Goal: Information Seeking & Learning: Learn about a topic

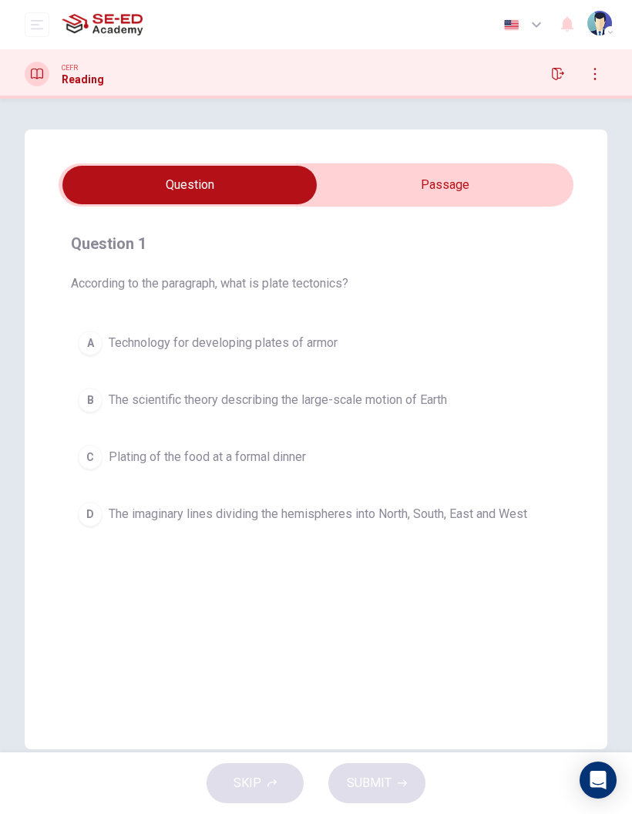
click at [33, 81] on div at bounding box center [37, 74] width 25 height 25
click at [554, 76] on icon "button" at bounding box center [558, 74] width 12 height 12
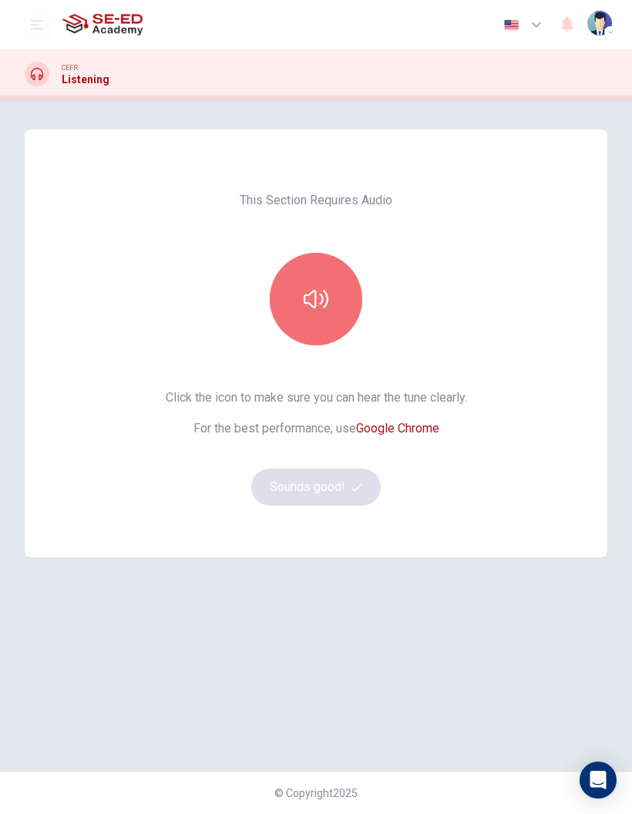
click at [333, 295] on button "button" at bounding box center [316, 299] width 92 height 92
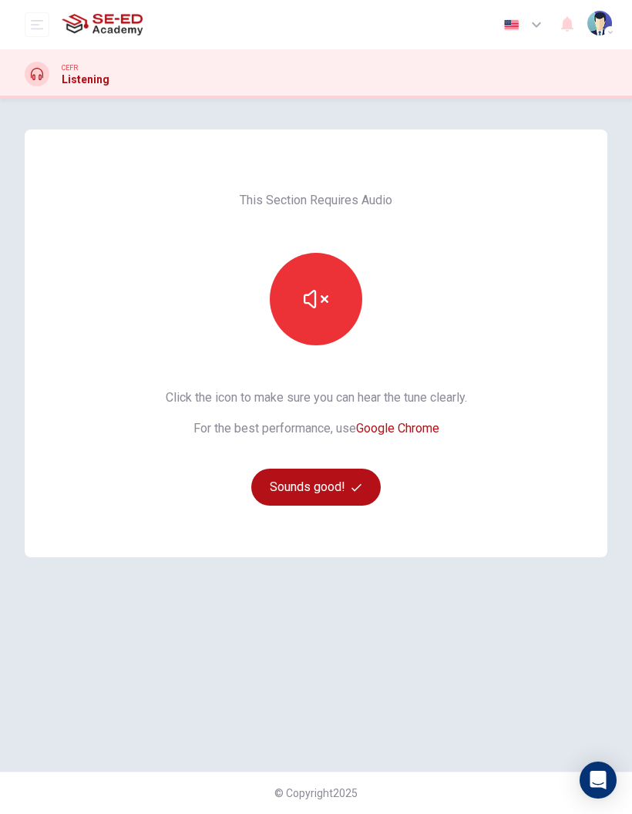
click at [350, 489] on button "Sounds good!" at bounding box center [315, 487] width 129 height 37
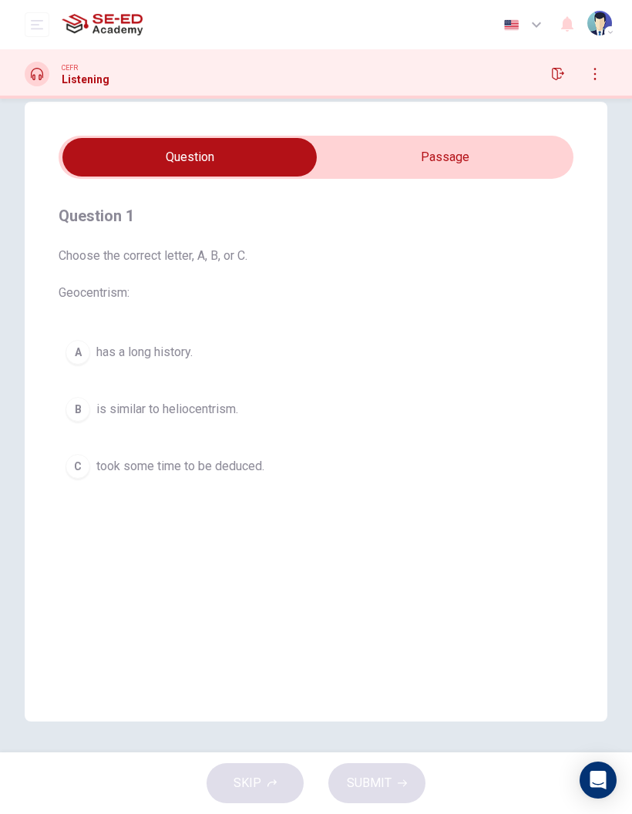
scroll to position [28, 0]
click at [89, 362] on button "A has a long history." at bounding box center [316, 352] width 515 height 39
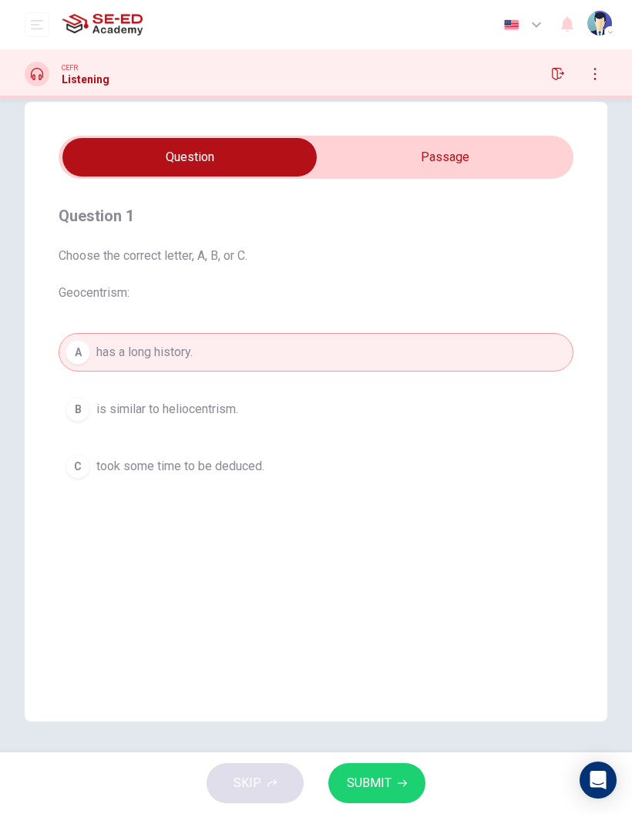
click at [179, 407] on span "is similar to heliocentrism." at bounding box center [167, 409] width 142 height 18
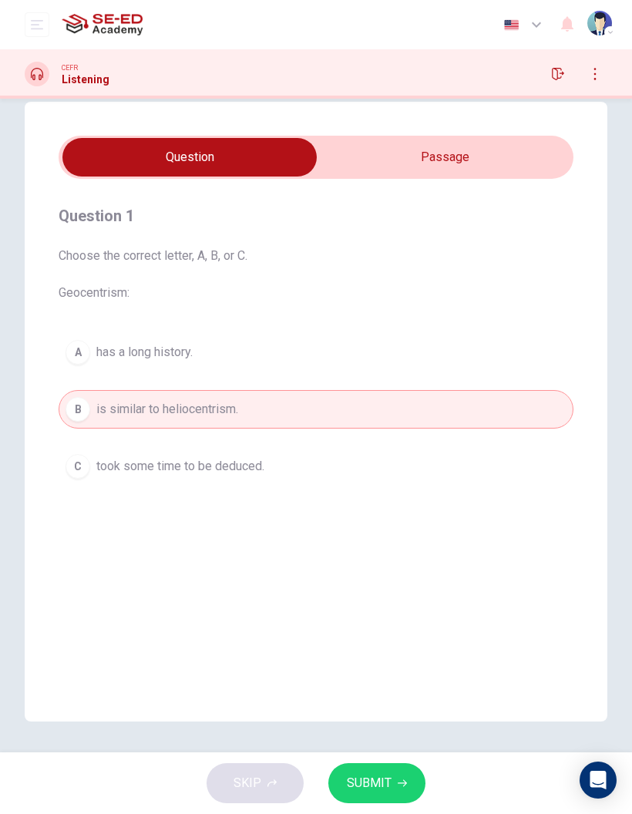
click at [246, 459] on span "took some time to be deduced." at bounding box center [180, 466] width 168 height 18
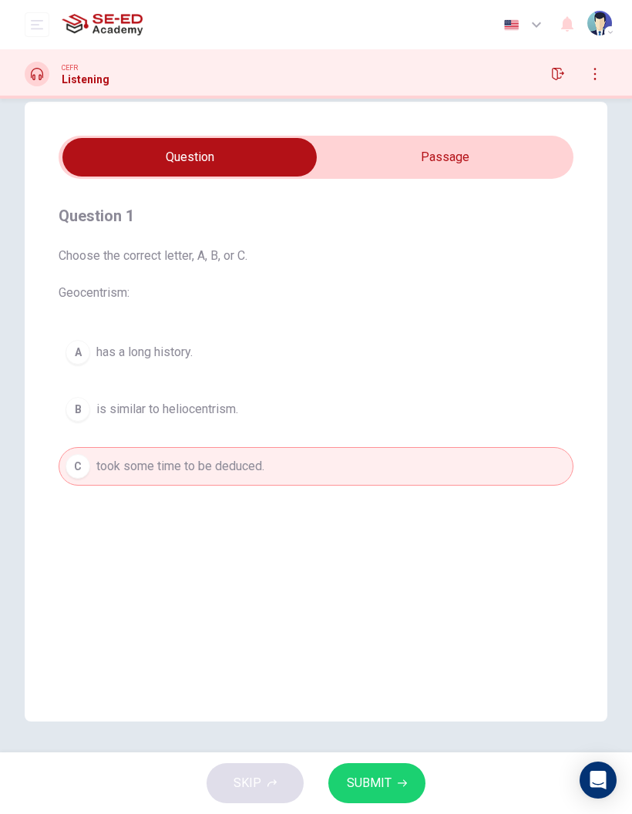
click at [25, 74] on div at bounding box center [37, 74] width 25 height 25
click at [272, 799] on div "SKIP SUBMIT" at bounding box center [316, 783] width 632 height 62
click at [399, 779] on icon "button" at bounding box center [402, 783] width 9 height 9
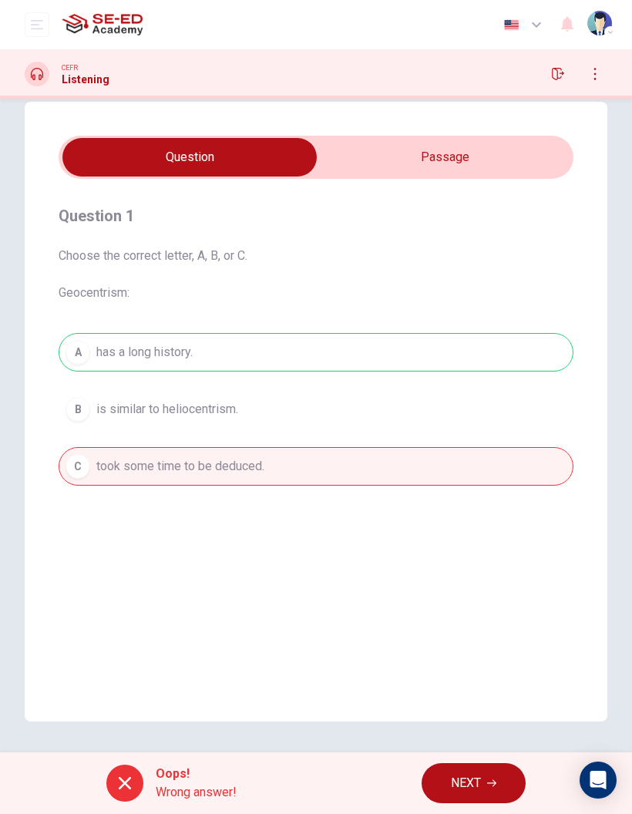
click at [506, 790] on button "NEXT" at bounding box center [474, 783] width 104 height 40
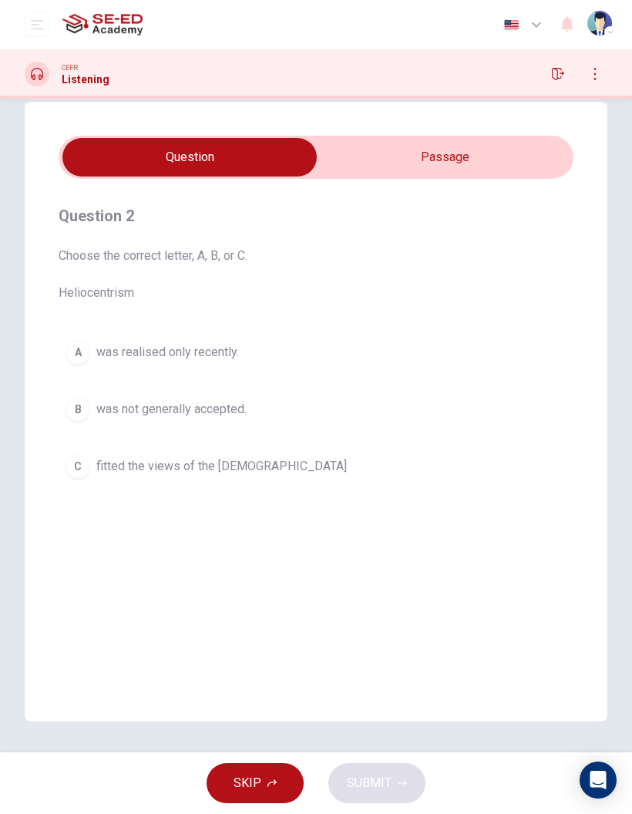
click at [551, 72] on button "button" at bounding box center [558, 74] width 25 height 25
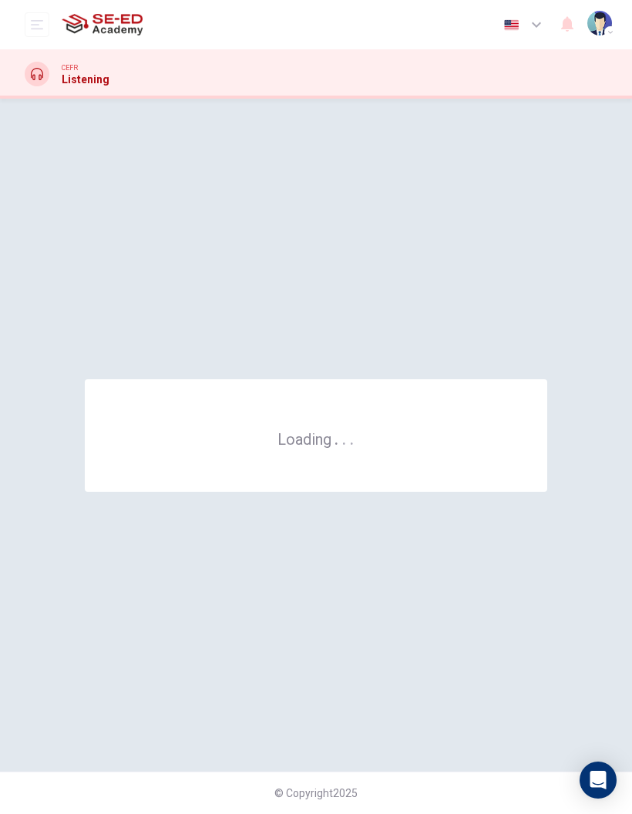
scroll to position [0, 0]
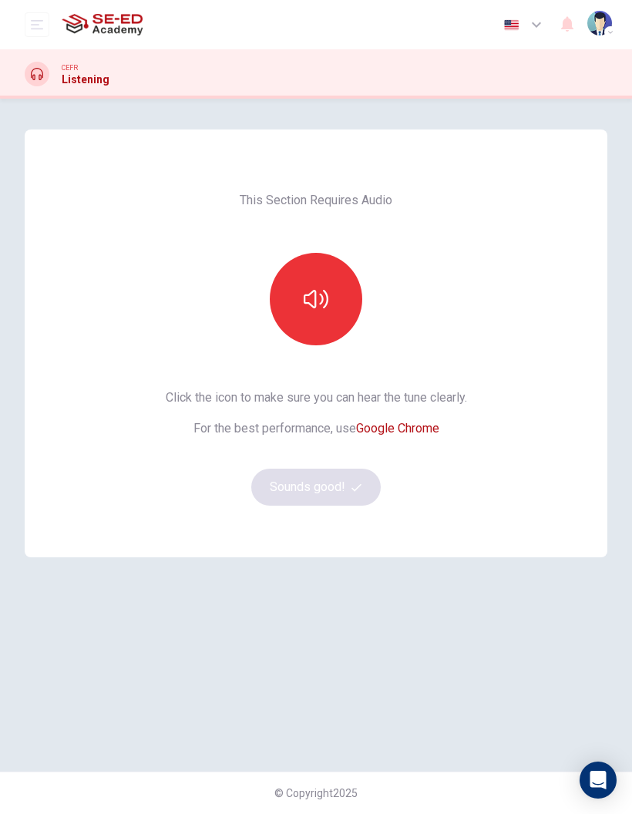
click at [332, 279] on button "button" at bounding box center [316, 299] width 92 height 92
click at [303, 483] on button "Sounds good!" at bounding box center [315, 487] width 129 height 37
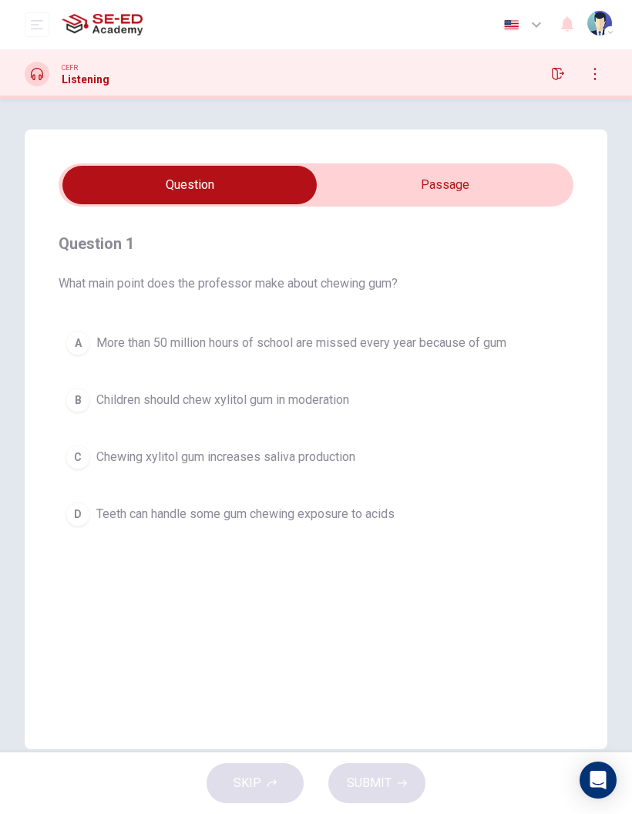
click at [476, 193] on input "checkbox" at bounding box center [189, 185] width 772 height 39
checkbox input "true"
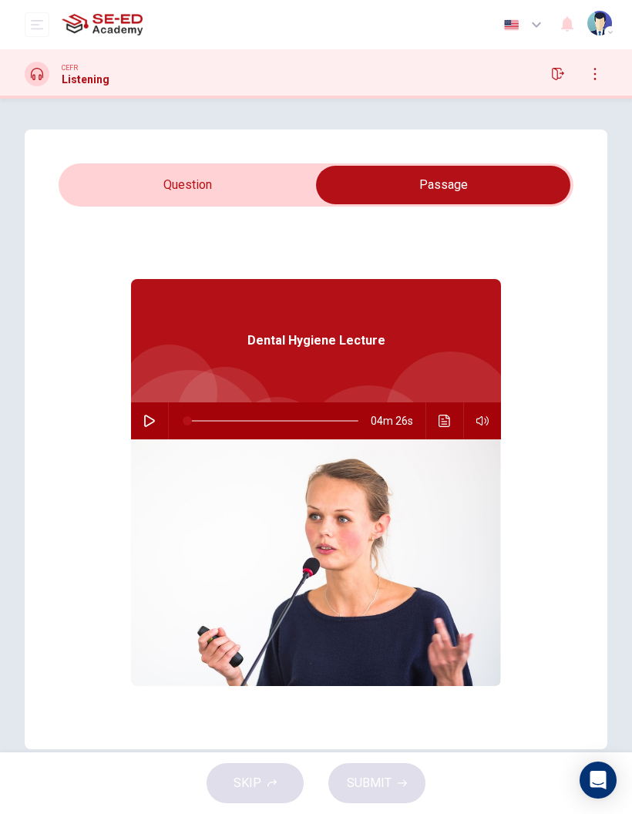
click at [150, 424] on icon "button" at bounding box center [149, 421] width 11 height 12
type input "9"
click at [144, 179] on input "checkbox" at bounding box center [443, 185] width 772 height 39
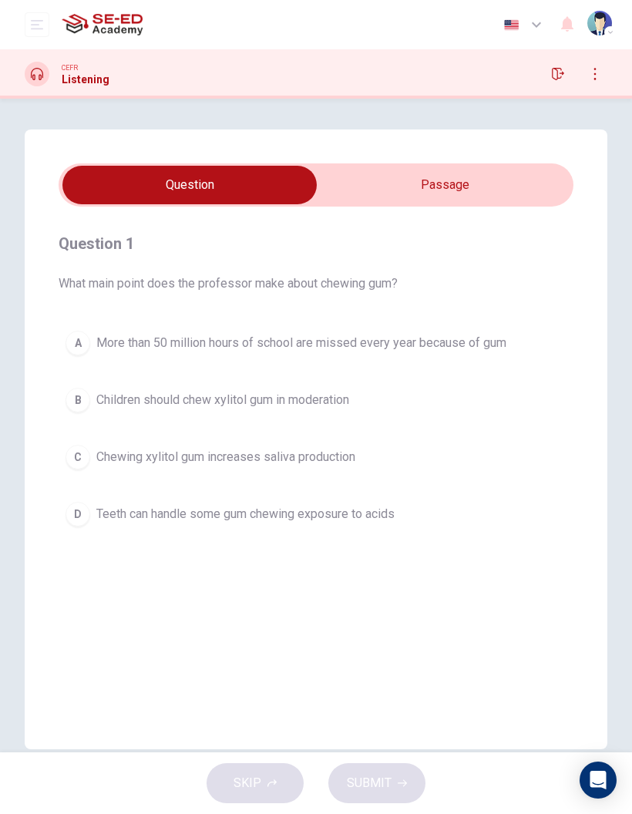
click at [76, 464] on div "C" at bounding box center [78, 457] width 25 height 25
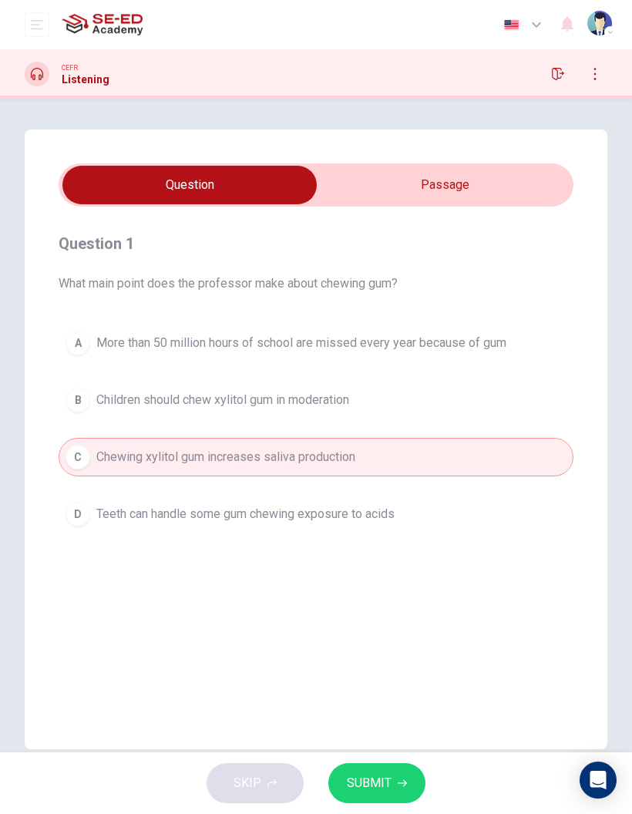
click at [479, 350] on span "More than 50 million hours of school are missed every year because of gum" at bounding box center [301, 343] width 410 height 18
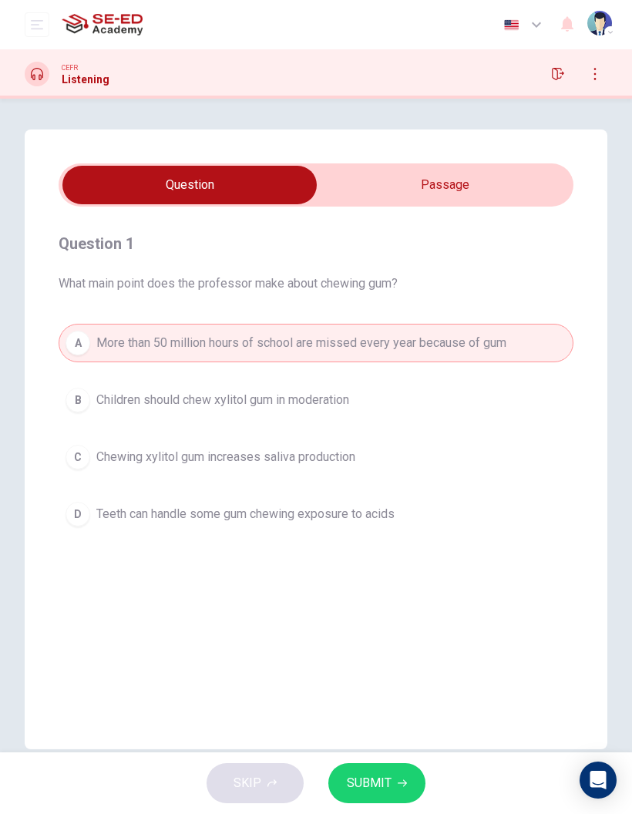
click at [358, 466] on button "C Chewing xylitol gum increases saliva production" at bounding box center [316, 457] width 515 height 39
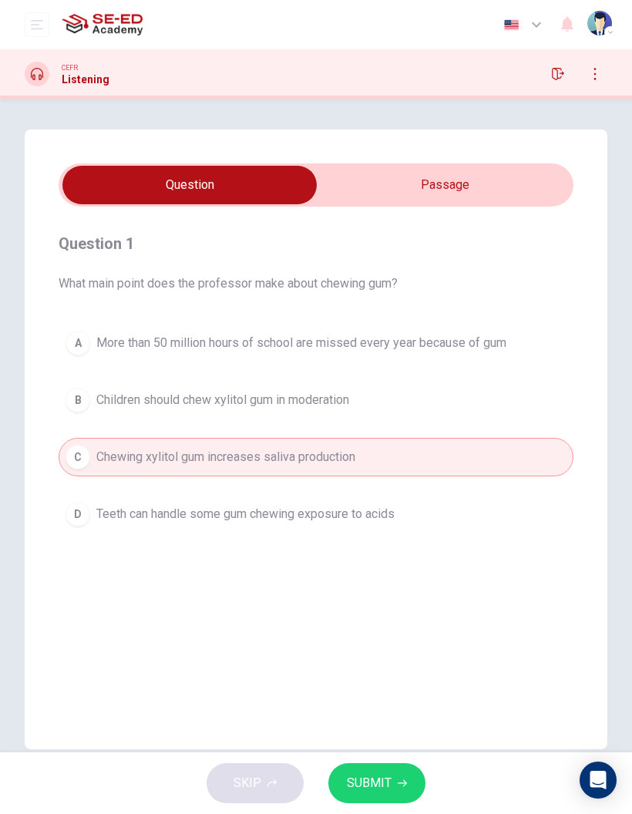
click at [403, 785] on icon "button" at bounding box center [402, 783] width 9 height 7
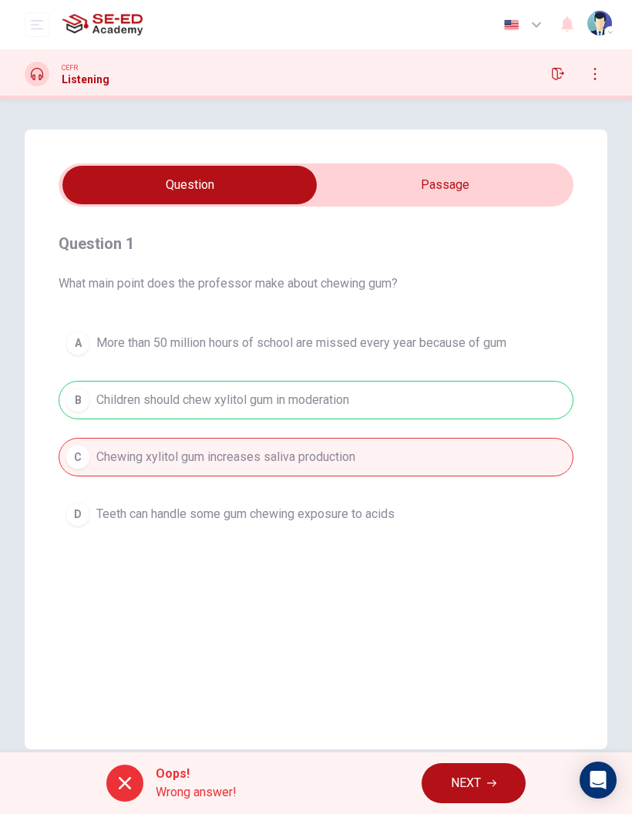
click at [492, 797] on button "NEXT" at bounding box center [474, 783] width 104 height 40
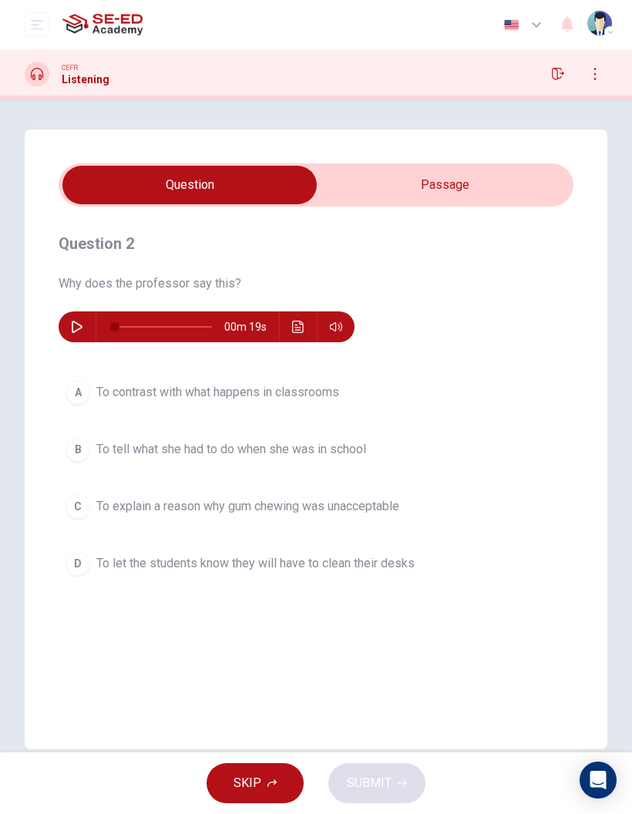
click at [476, 188] on input "checkbox" at bounding box center [189, 185] width 772 height 39
checkbox input "true"
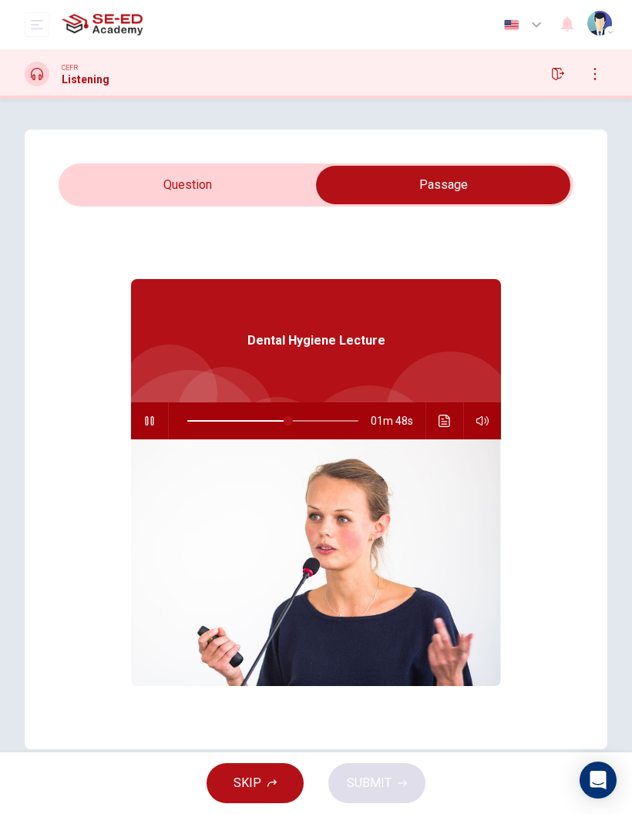
click at [148, 419] on icon "button" at bounding box center [149, 420] width 8 height 9
type input "59"
click at [246, 174] on input "checkbox" at bounding box center [443, 185] width 772 height 39
checkbox input "false"
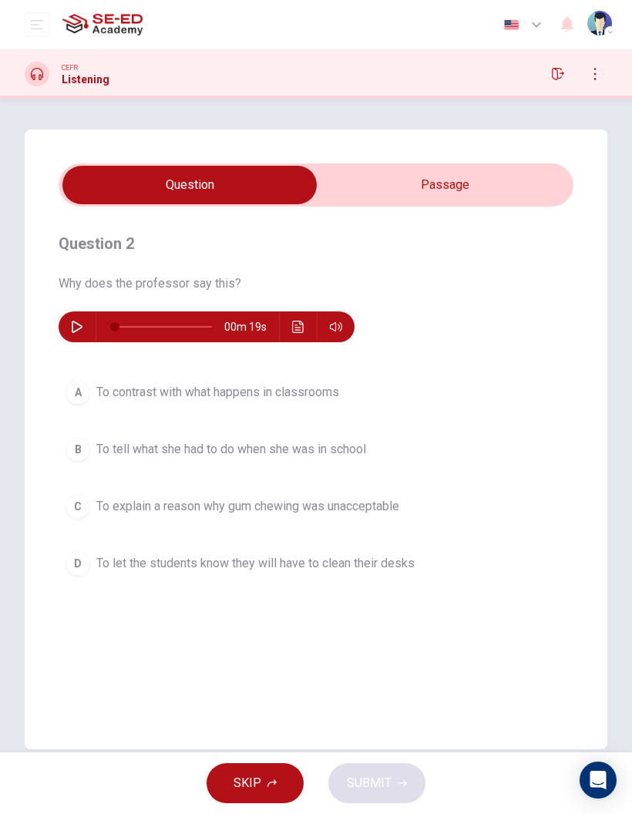
click at [76, 332] on icon "button" at bounding box center [77, 327] width 12 height 12
type input "0"
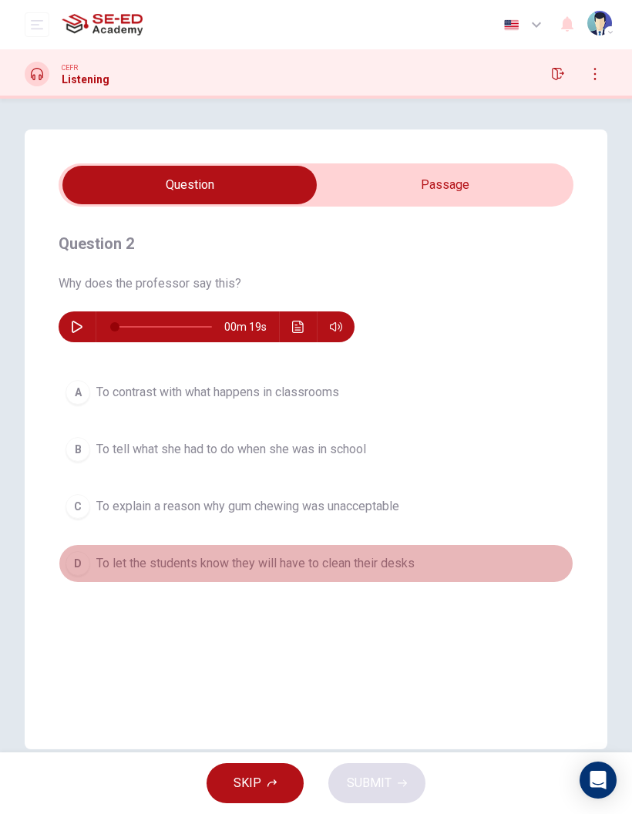
click at [99, 568] on span "To let the students know they will have to clean their desks" at bounding box center [255, 563] width 318 height 18
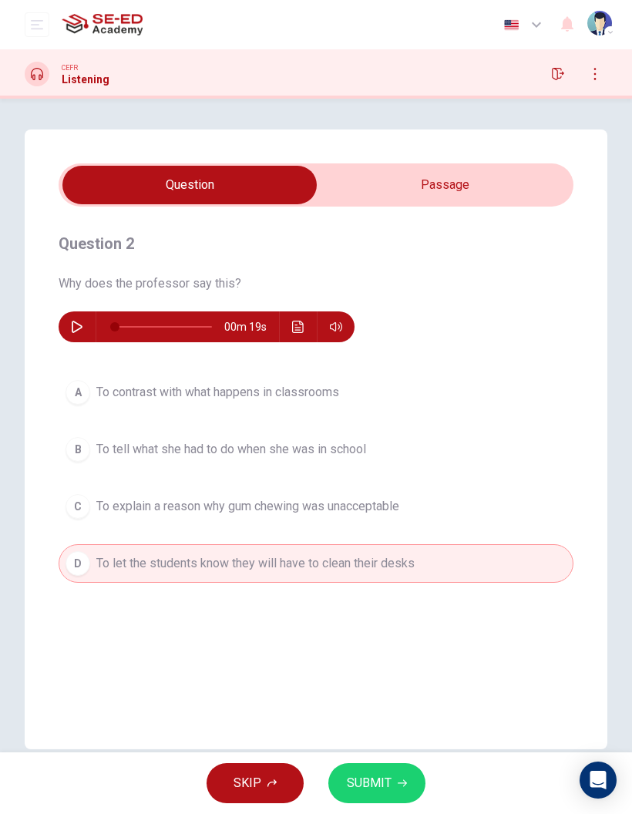
click at [62, 511] on button "C To explain a reason why gum chewing was unacceptable" at bounding box center [316, 506] width 515 height 39
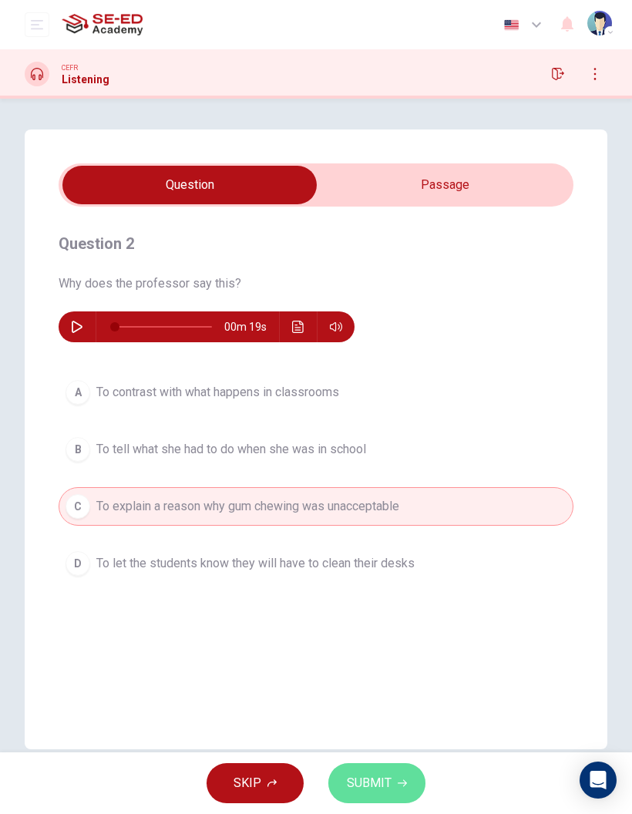
click at [399, 782] on icon "button" at bounding box center [402, 783] width 9 height 9
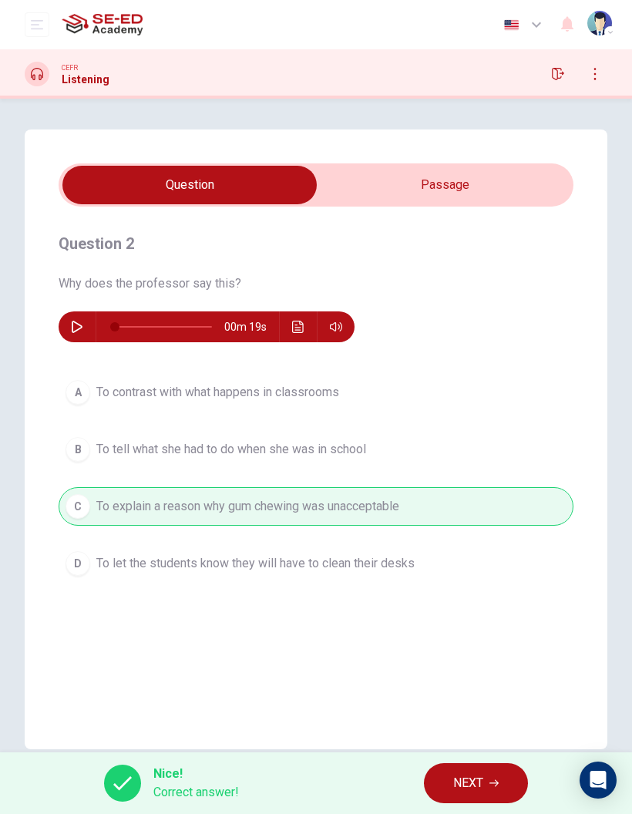
click at [500, 780] on button "NEXT" at bounding box center [476, 783] width 104 height 40
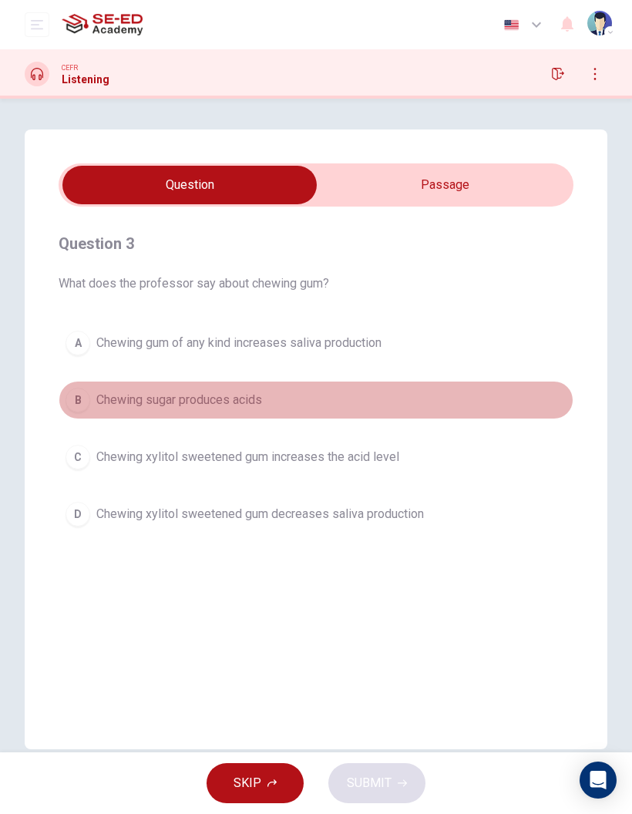
click at [75, 397] on div "B" at bounding box center [78, 400] width 25 height 25
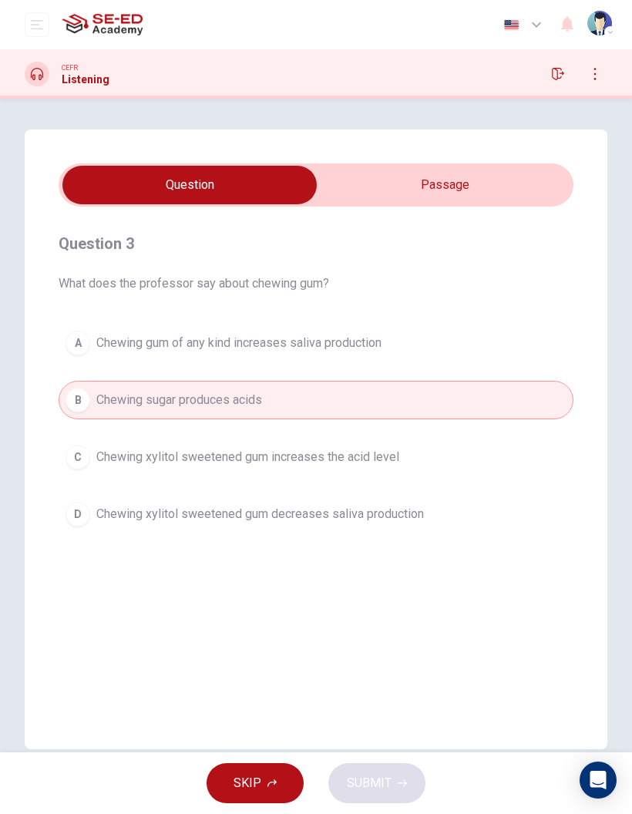
click at [62, 456] on button "C Chewing xylitol sweetened gum increases the acid level" at bounding box center [316, 457] width 515 height 39
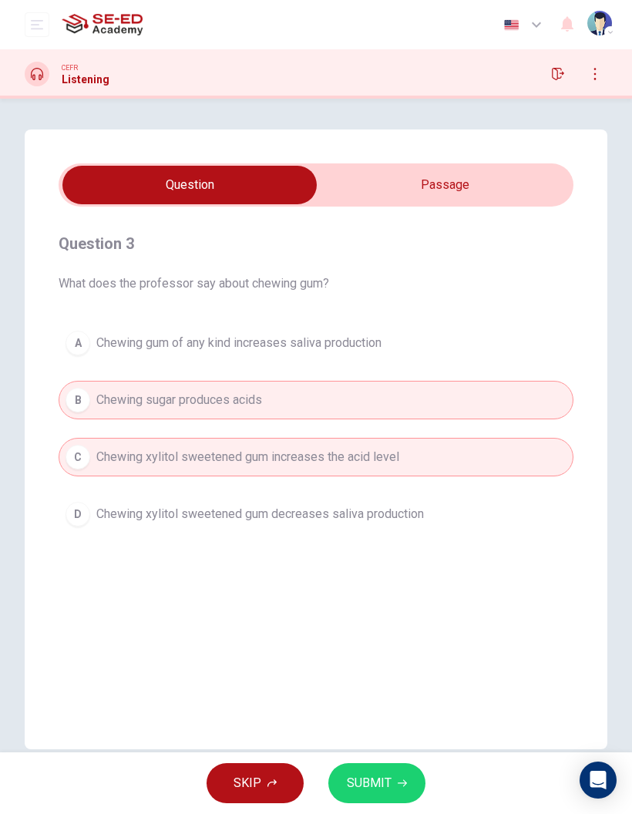
click at [82, 392] on div "B" at bounding box center [78, 400] width 25 height 25
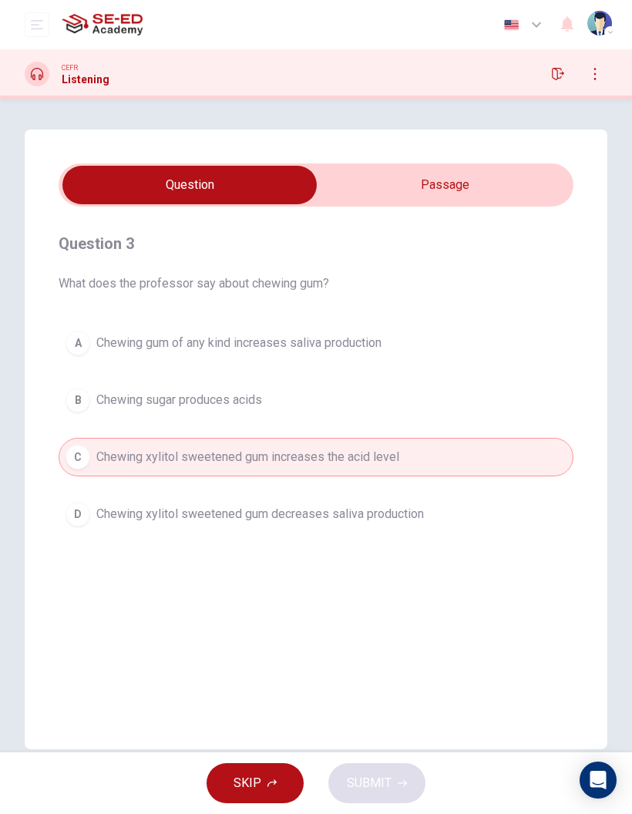
click at [82, 515] on div "D" at bounding box center [78, 514] width 25 height 25
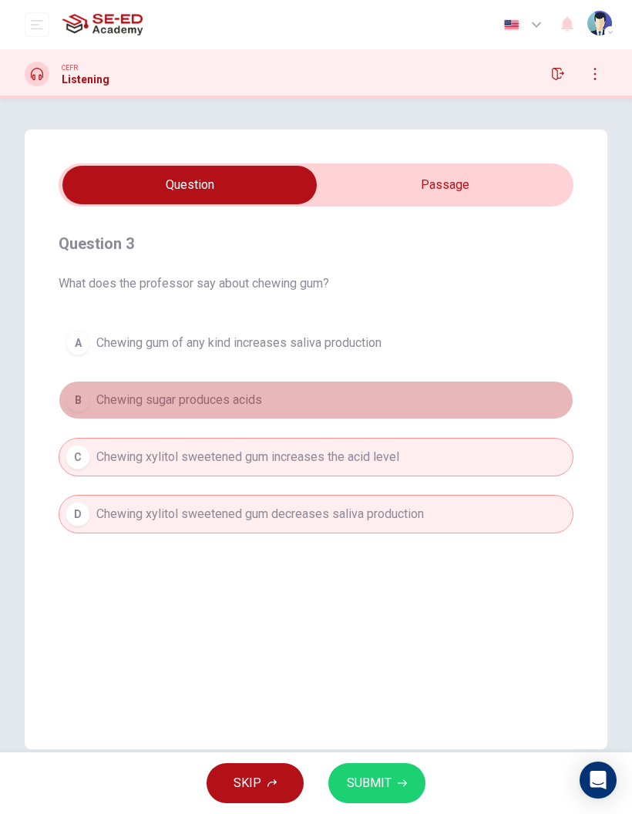
click at [87, 405] on div "B" at bounding box center [78, 400] width 25 height 25
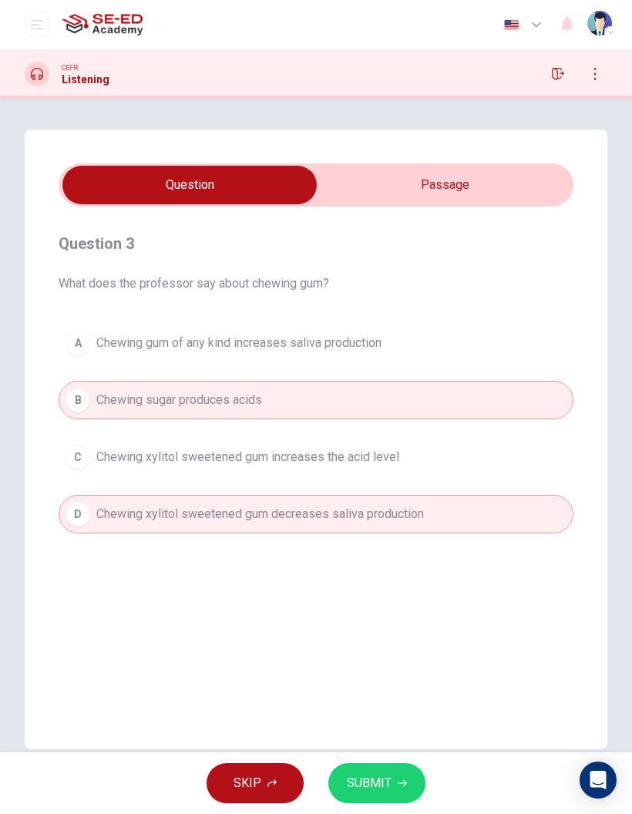
click at [83, 341] on div "A" at bounding box center [78, 343] width 25 height 25
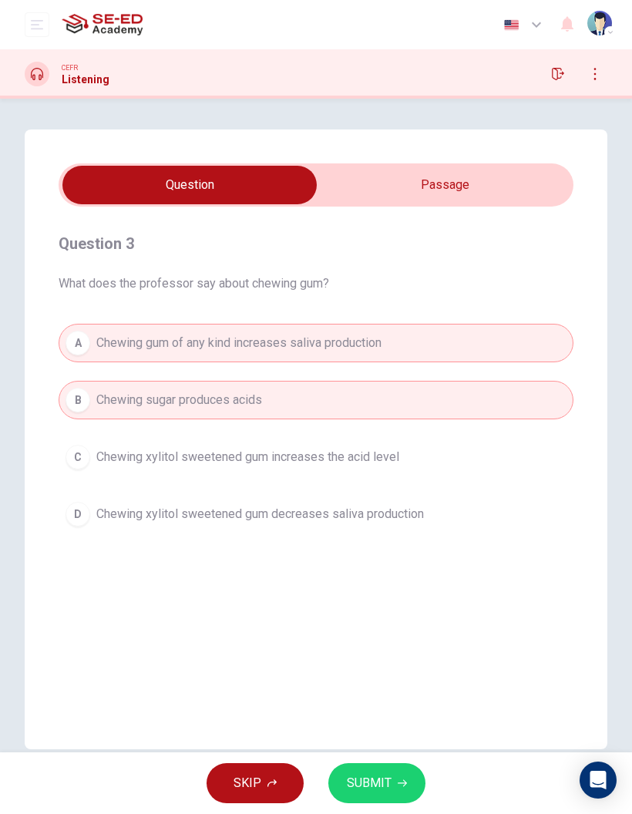
click at [89, 459] on div "C" at bounding box center [78, 457] width 25 height 25
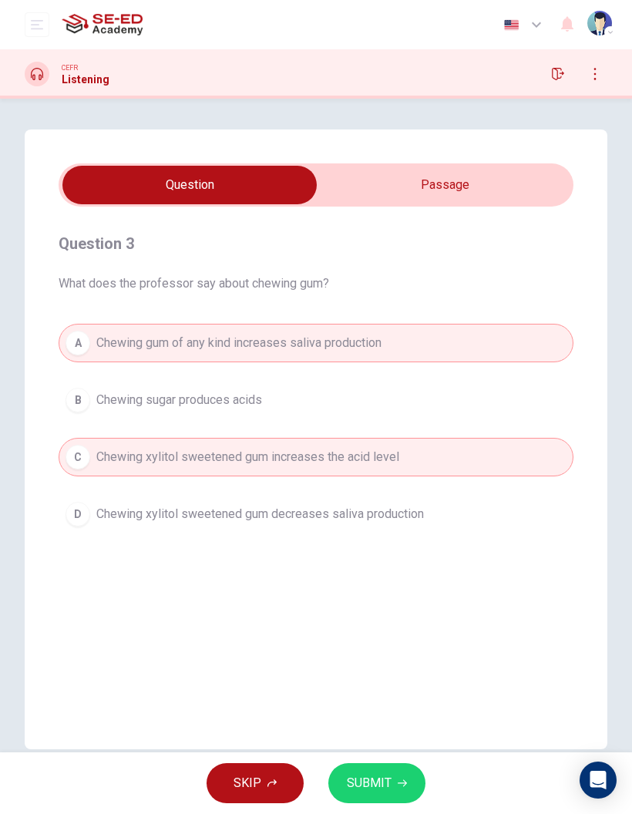
click at [386, 789] on span "SUBMIT" at bounding box center [369, 783] width 45 height 22
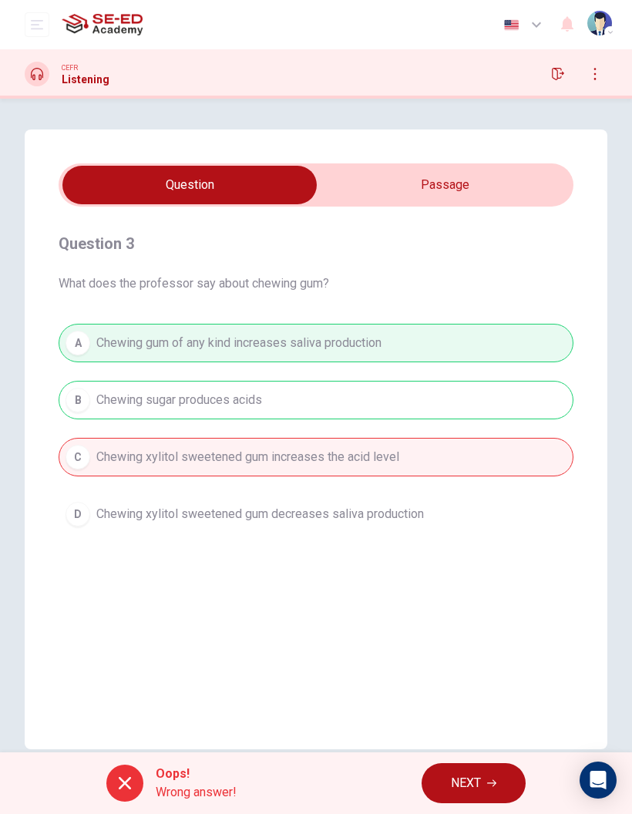
click at [496, 779] on icon "button" at bounding box center [491, 783] width 9 height 9
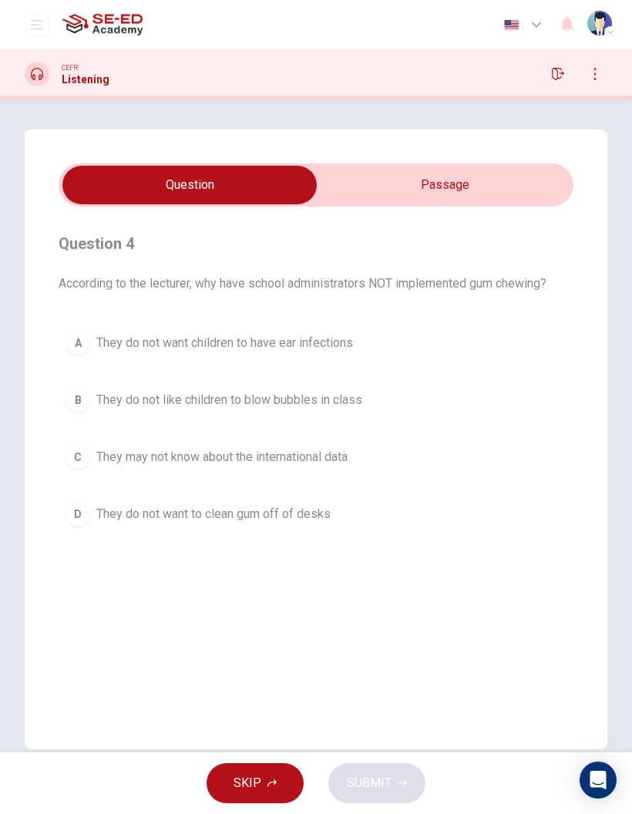
click at [80, 507] on div "D" at bounding box center [78, 514] width 25 height 25
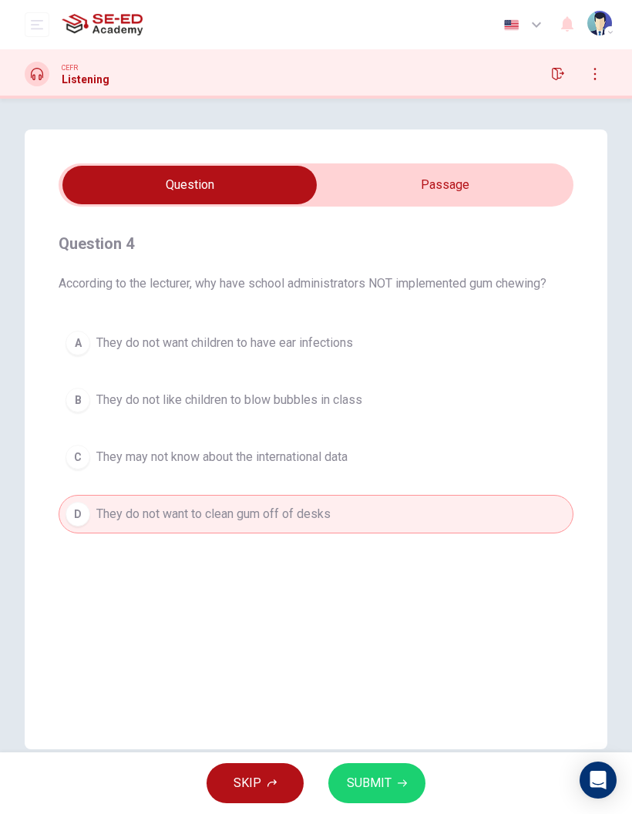
click at [394, 784] on button "SUBMIT" at bounding box center [376, 783] width 97 height 40
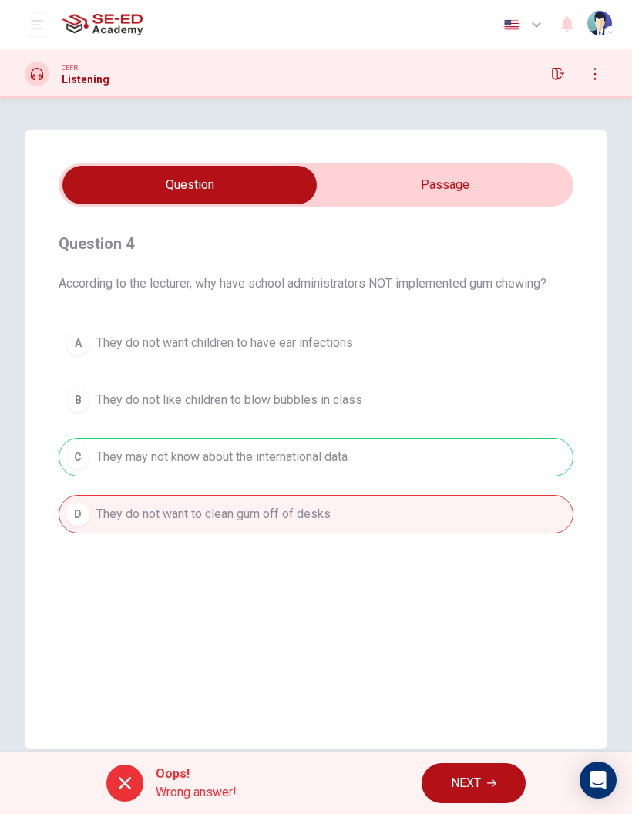
click at [495, 779] on icon "button" at bounding box center [491, 783] width 9 height 9
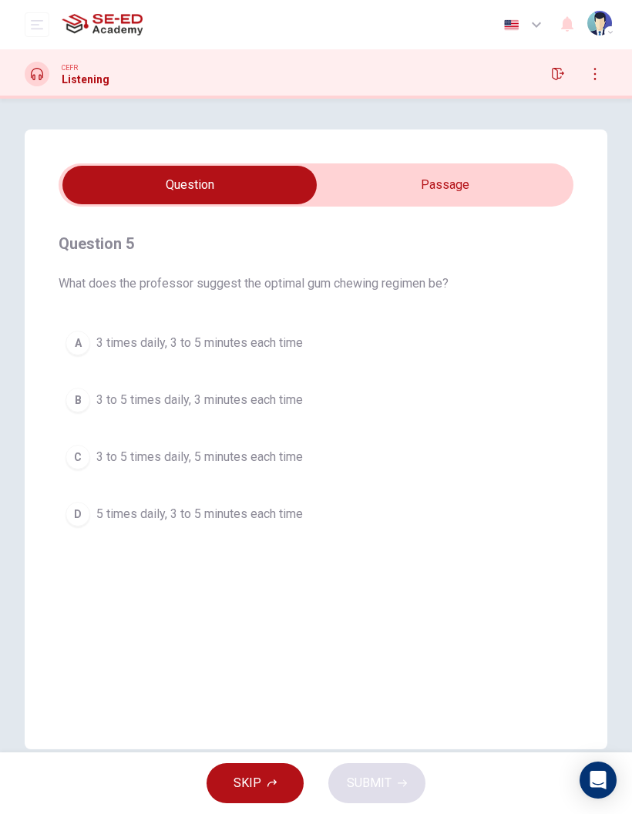
click at [76, 451] on div "C" at bounding box center [78, 457] width 25 height 25
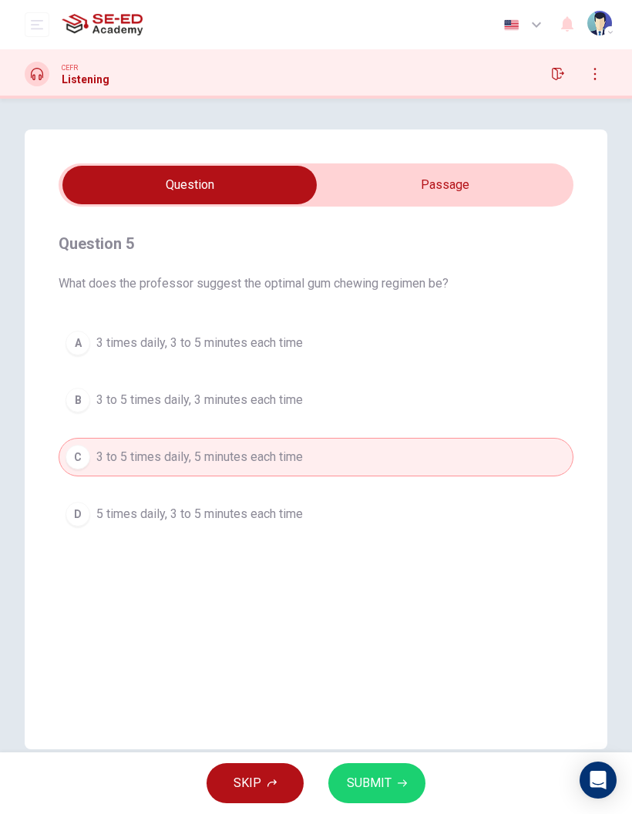
click at [385, 789] on span "SUBMIT" at bounding box center [369, 783] width 45 height 22
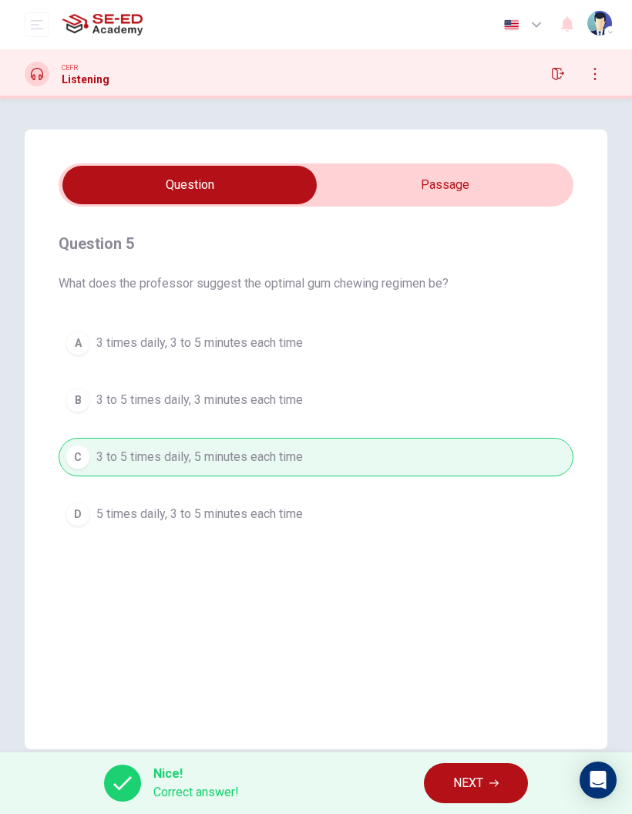
click at [483, 784] on span "NEXT" at bounding box center [468, 783] width 30 height 22
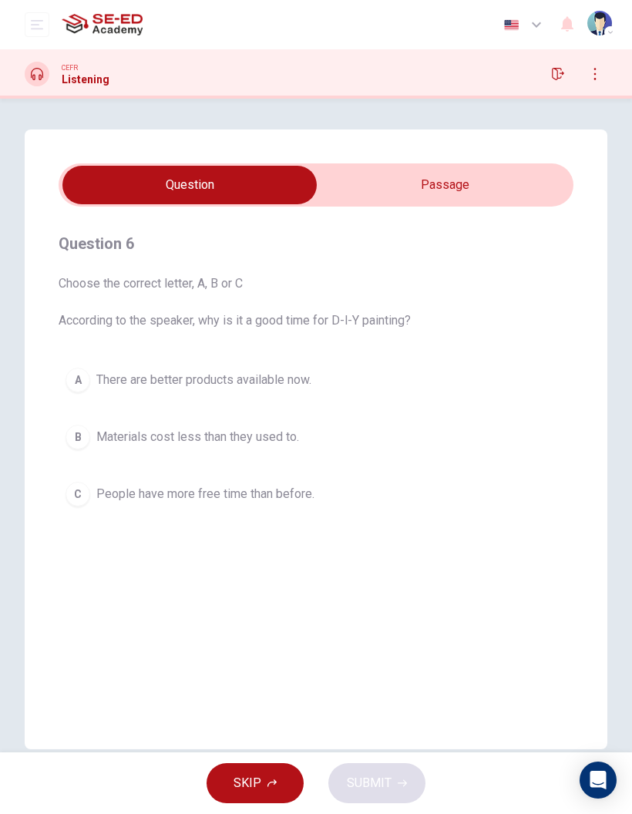
click at [497, 195] on input "checkbox" at bounding box center [189, 185] width 772 height 39
checkbox input "true"
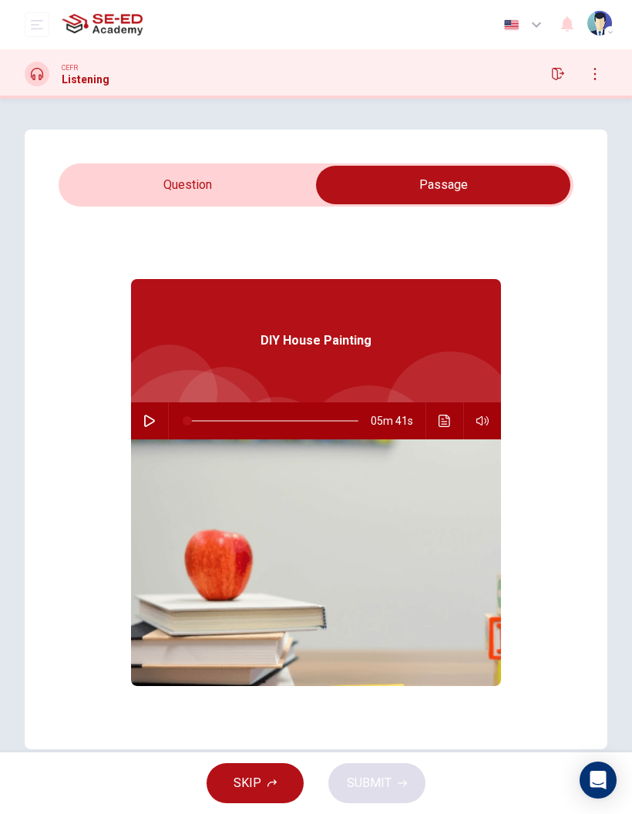
click at [153, 429] on button "button" at bounding box center [149, 420] width 25 height 37
type input "1"
click at [254, 184] on input "checkbox" at bounding box center [443, 185] width 772 height 39
checkbox input "false"
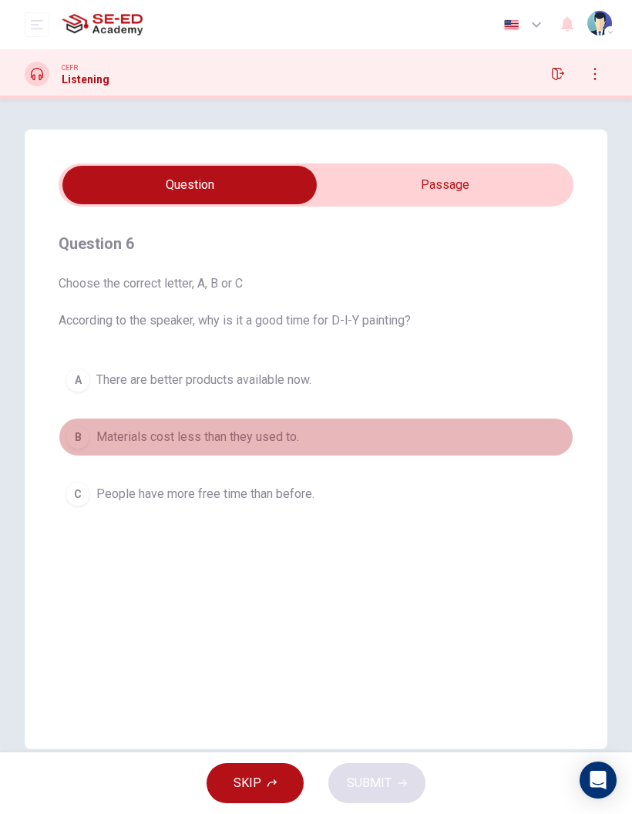
click at [69, 448] on button "B Materials cost less than they used to." at bounding box center [316, 437] width 515 height 39
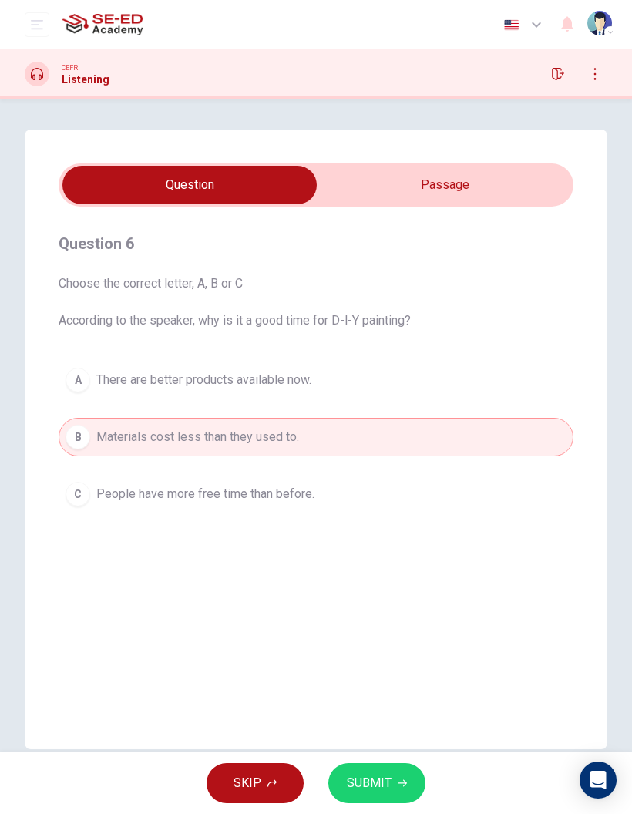
type input "14"
click at [520, 184] on input "checkbox" at bounding box center [189, 185] width 772 height 39
checkbox input "true"
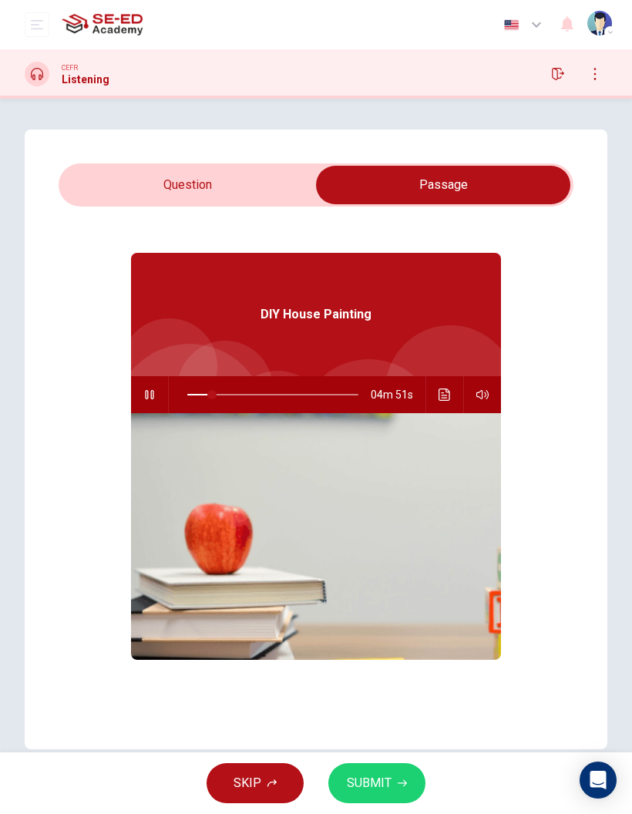
scroll to position [45, 0]
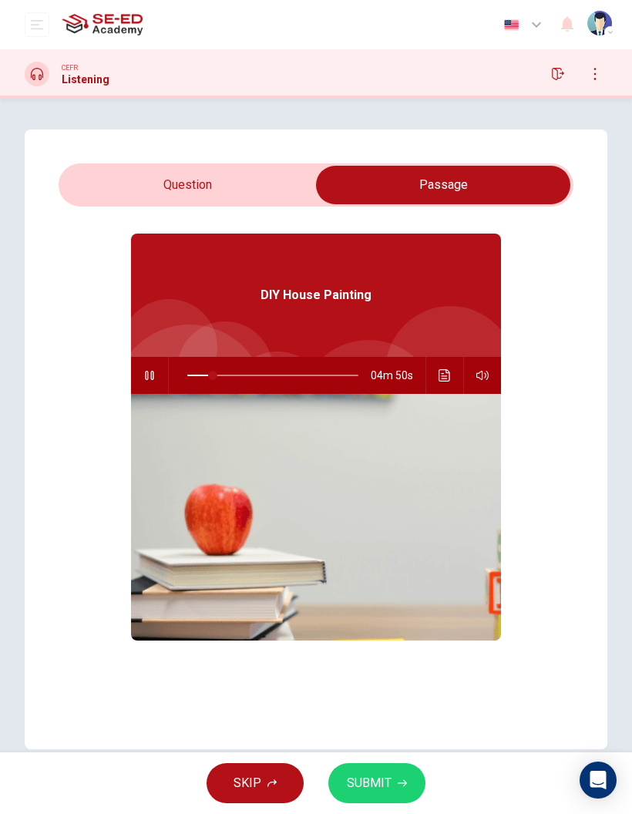
click at [444, 372] on icon "Click to see the audio transcription" at bounding box center [445, 375] width 12 height 12
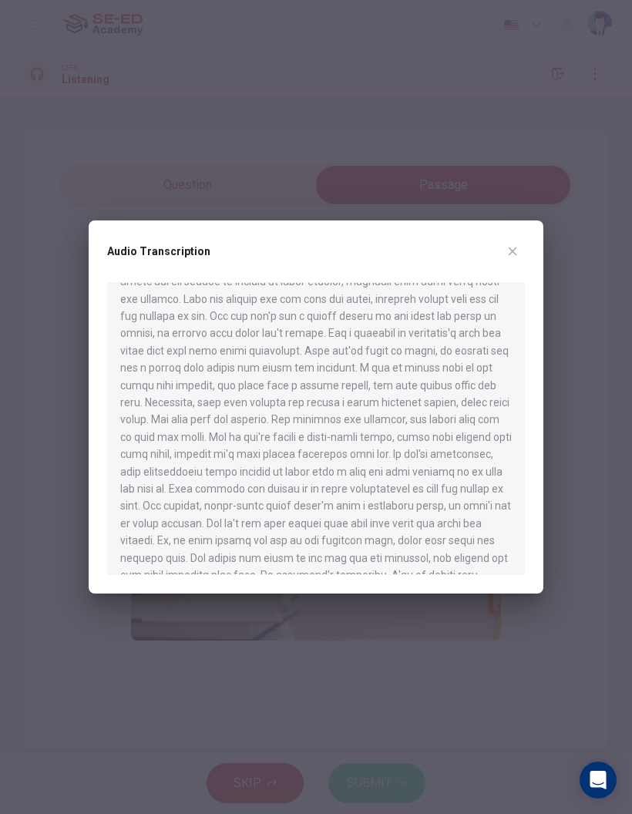
scroll to position [600, 0]
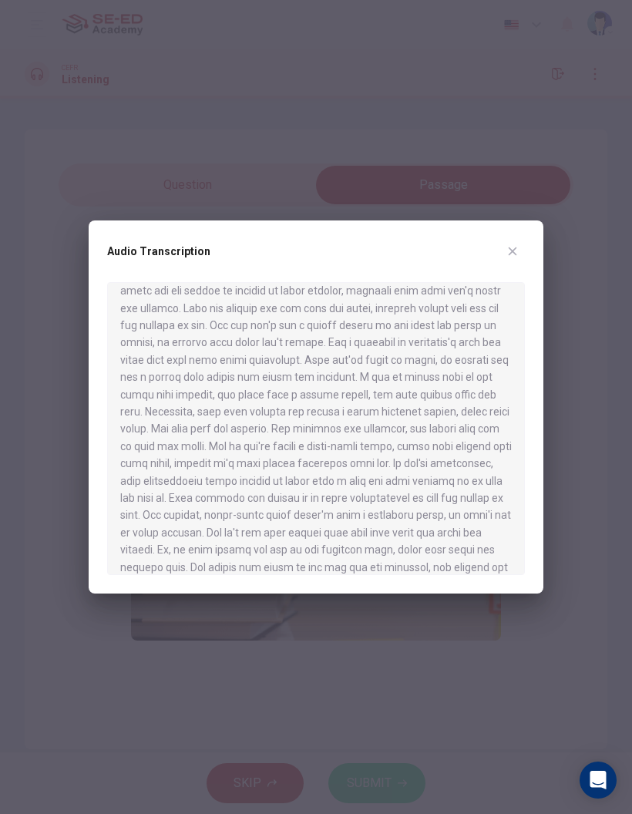
click at [513, 254] on icon "button" at bounding box center [512, 251] width 12 height 12
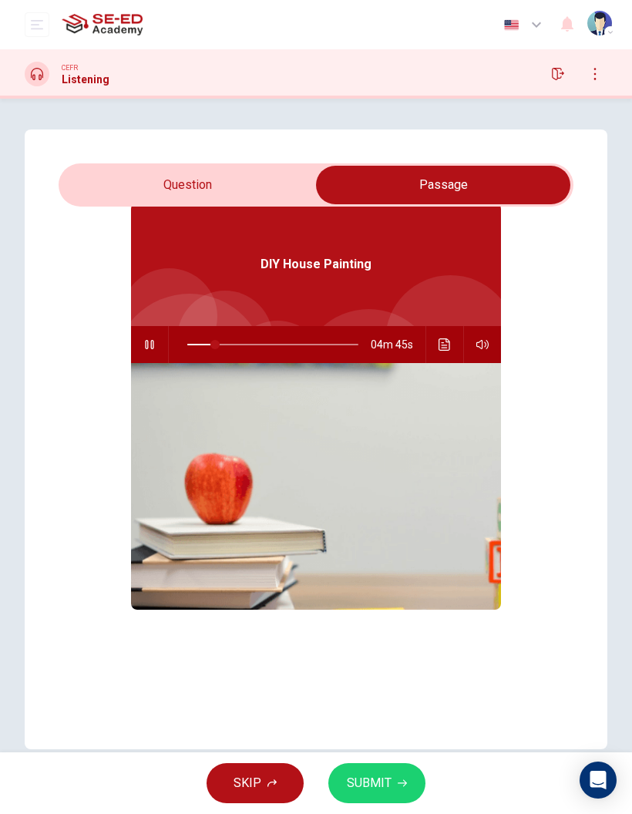
scroll to position [86, 0]
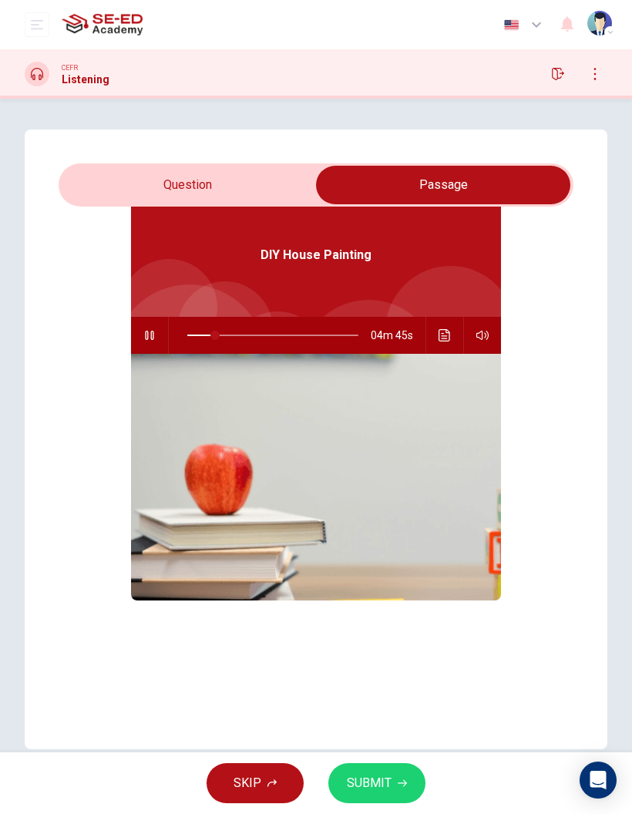
type input "17"
click at [239, 193] on input "checkbox" at bounding box center [443, 185] width 772 height 39
checkbox input "false"
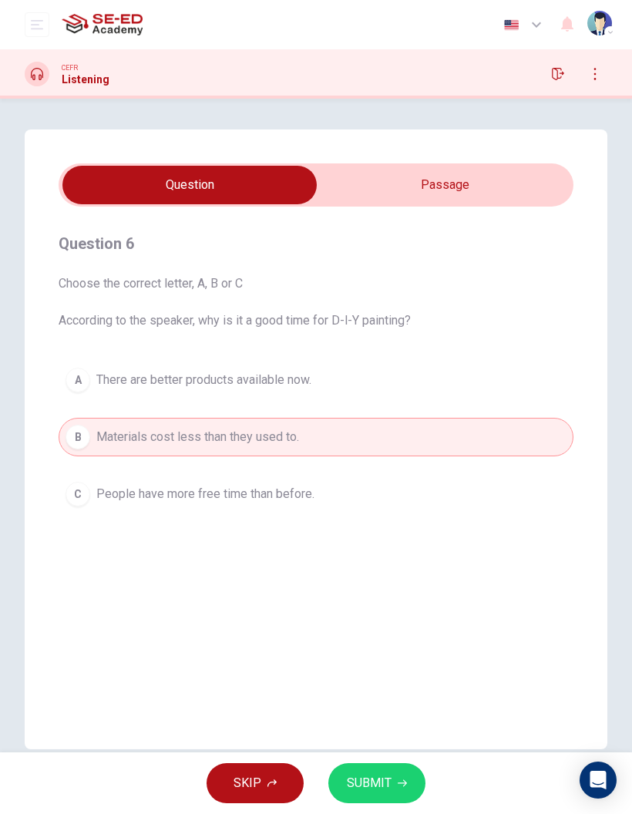
click at [422, 380] on button "A There are better products available now." at bounding box center [316, 380] width 515 height 39
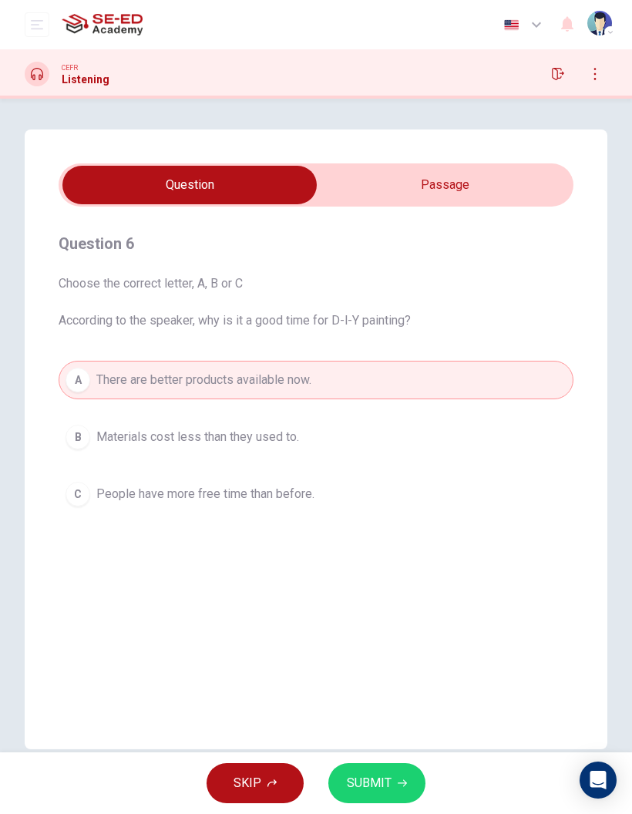
click at [324, 412] on div "A There are better products available now. B Materials cost less than they used…" at bounding box center [316, 437] width 515 height 153
click at [285, 442] on span "Materials cost less than they used to." at bounding box center [197, 437] width 203 height 18
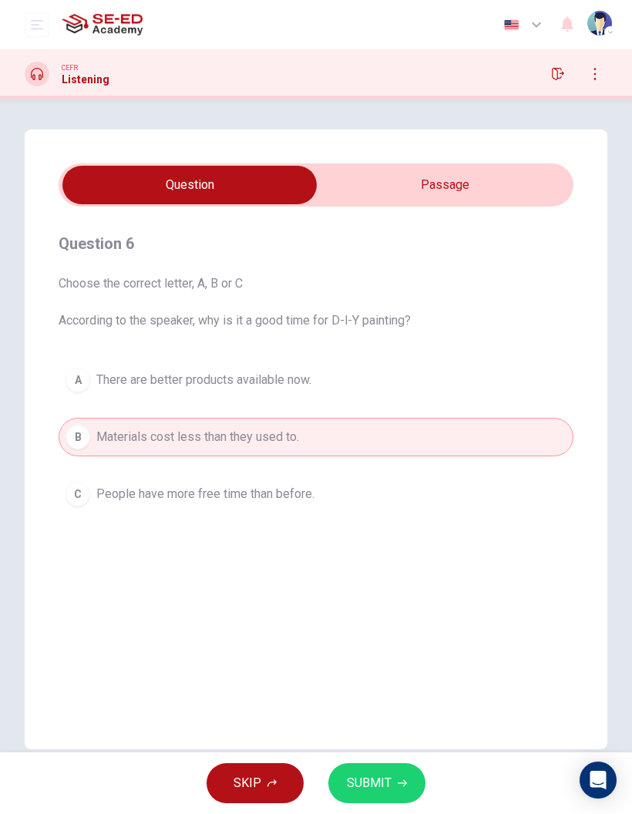
click at [399, 782] on icon "button" at bounding box center [402, 783] width 9 height 9
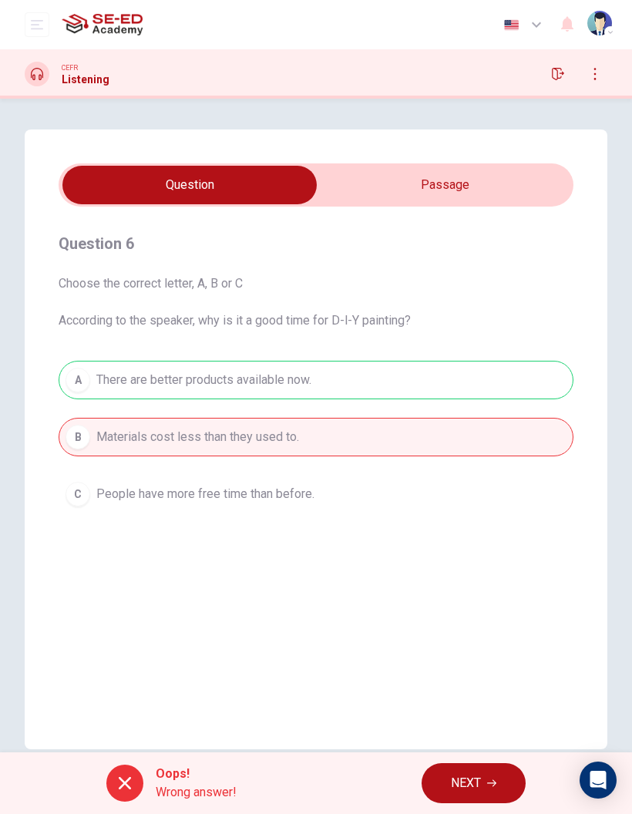
click at [495, 776] on button "NEXT" at bounding box center [474, 783] width 104 height 40
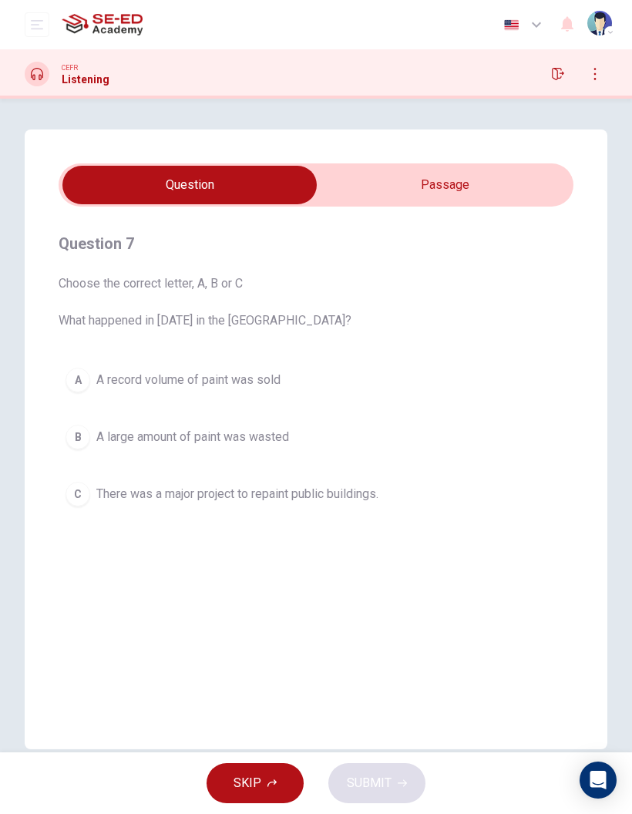
click at [91, 441] on button "B A large amount of paint was wasted" at bounding box center [316, 437] width 515 height 39
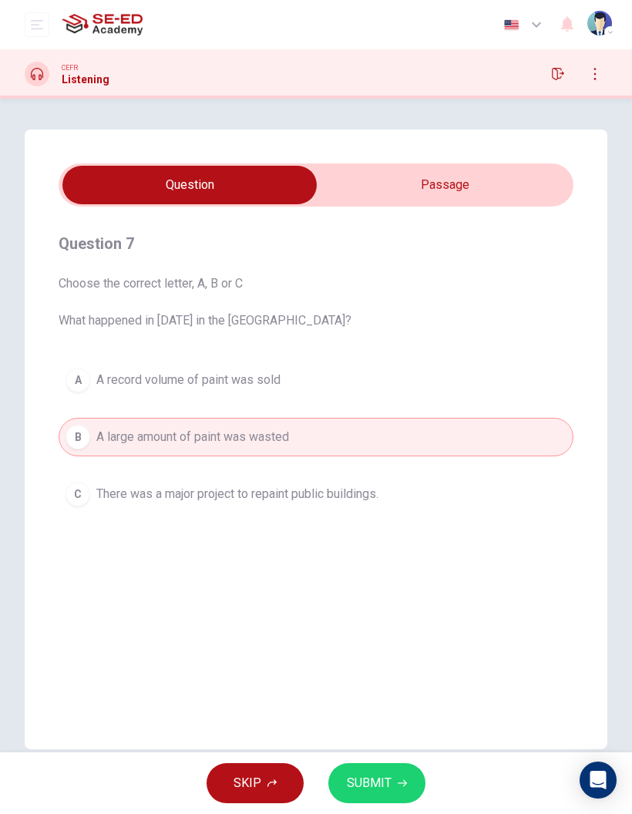
click at [99, 486] on span "There was a major project to repaint public buildings." at bounding box center [237, 494] width 282 height 18
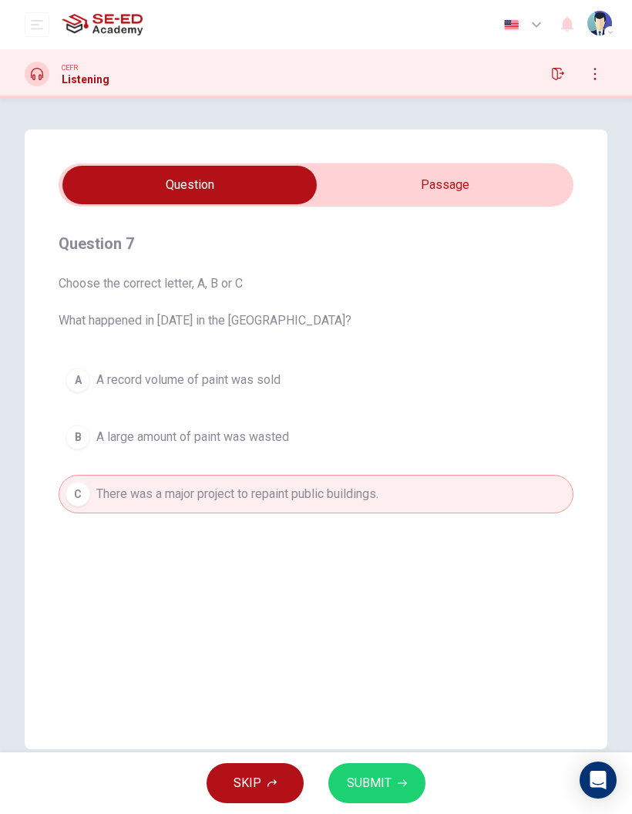
click at [254, 802] on button "SKIP" at bounding box center [255, 783] width 97 height 40
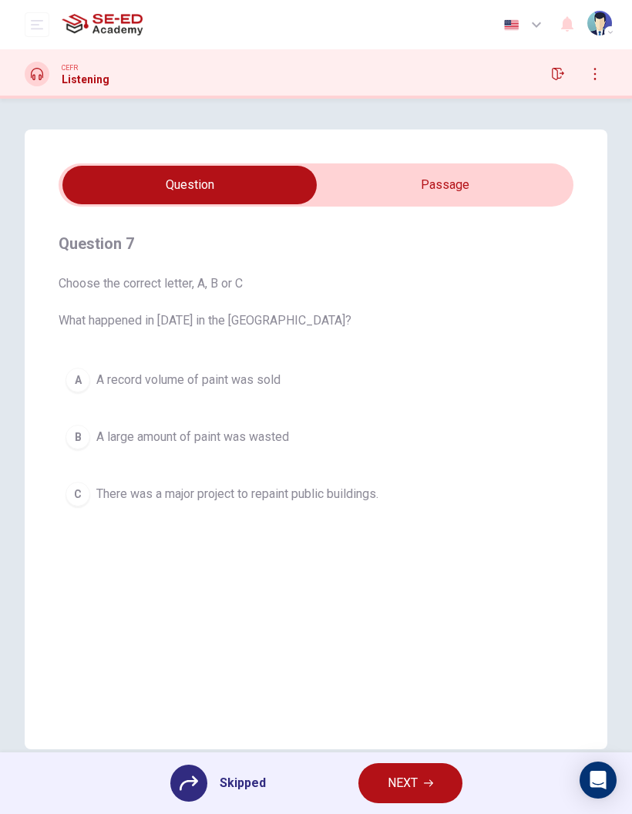
click at [195, 786] on icon at bounding box center [189, 783] width 18 height 18
click at [194, 789] on icon at bounding box center [189, 783] width 18 height 18
click at [202, 782] on div at bounding box center [188, 783] width 37 height 37
click at [213, 778] on div "Skipped" at bounding box center [218, 783] width 96 height 37
click at [118, 436] on div "A A record volume of paint was sold B A large amount of paint was wasted C Ther…" at bounding box center [316, 437] width 515 height 153
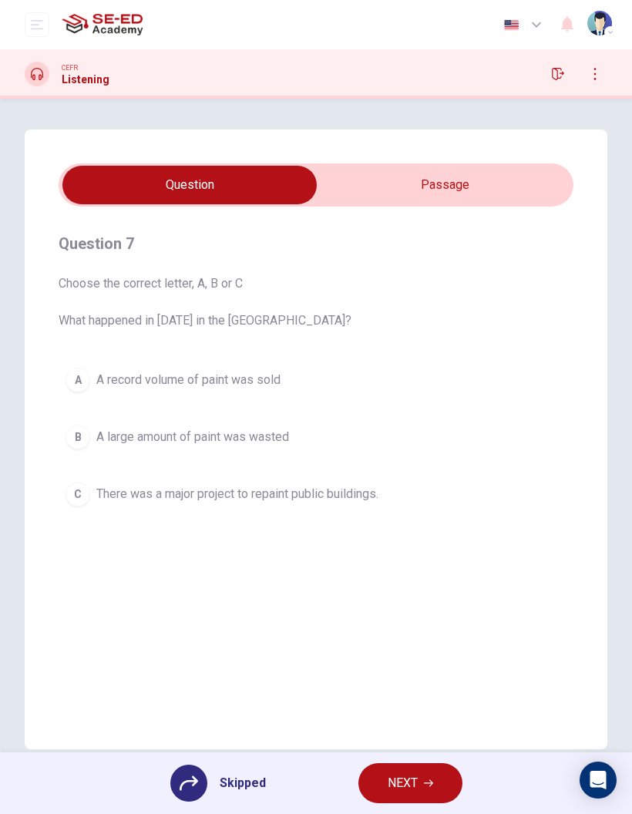
click at [197, 763] on div "Skipped NEXT" at bounding box center [316, 783] width 632 height 62
click at [218, 754] on div "Skipped NEXT" at bounding box center [316, 783] width 632 height 62
click at [407, 577] on div "Question 7 Choose the correct letter, A, B or C What happened in 2009 in the UK…" at bounding box center [316, 439] width 583 height 620
click at [424, 796] on button "NEXT" at bounding box center [410, 783] width 104 height 40
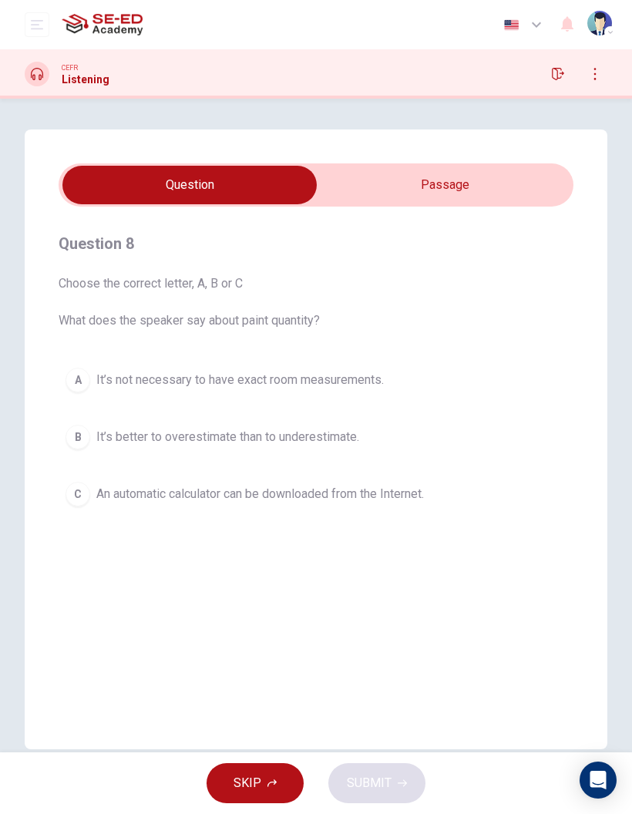
click at [380, 385] on span "It’s not necessary to have exact room measurements." at bounding box center [240, 380] width 288 height 18
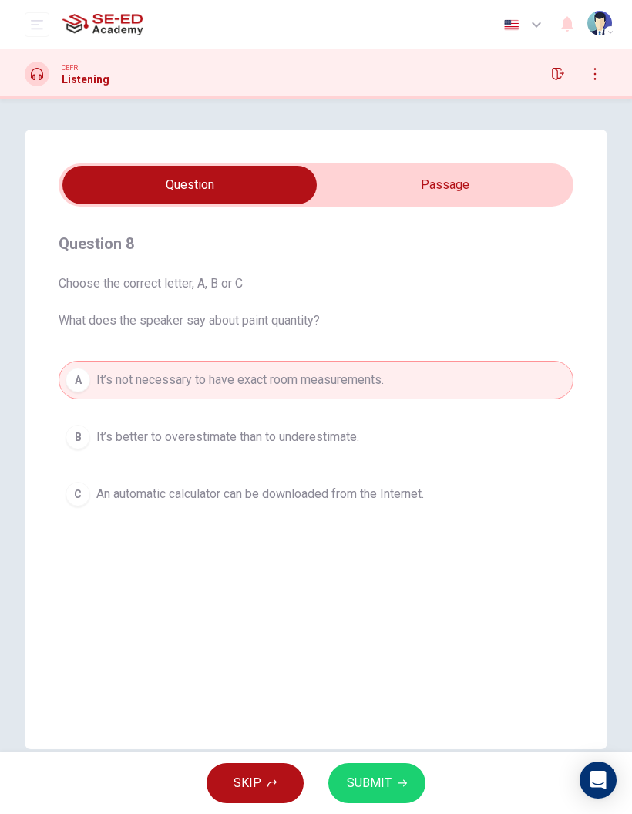
click at [392, 784] on button "SUBMIT" at bounding box center [376, 783] width 97 height 40
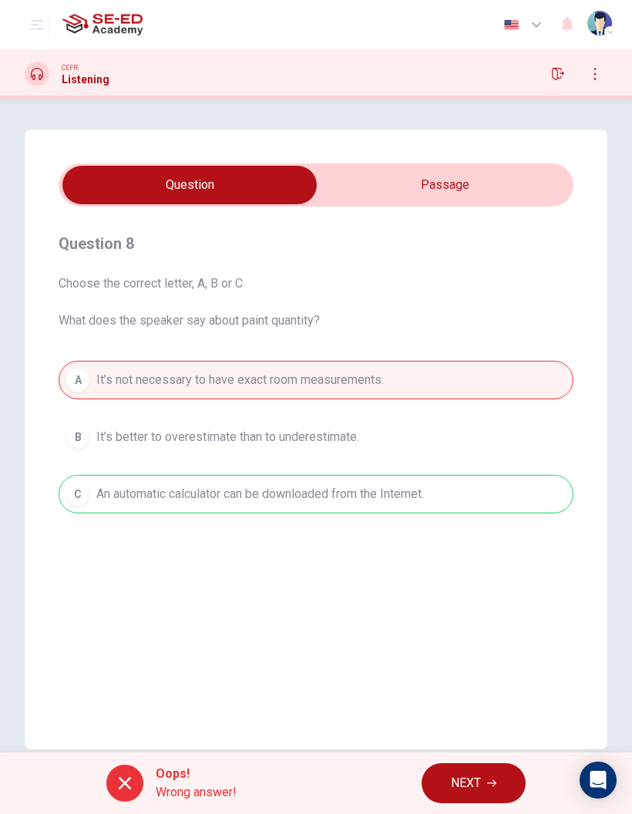
click at [489, 789] on button "NEXT" at bounding box center [474, 783] width 104 height 40
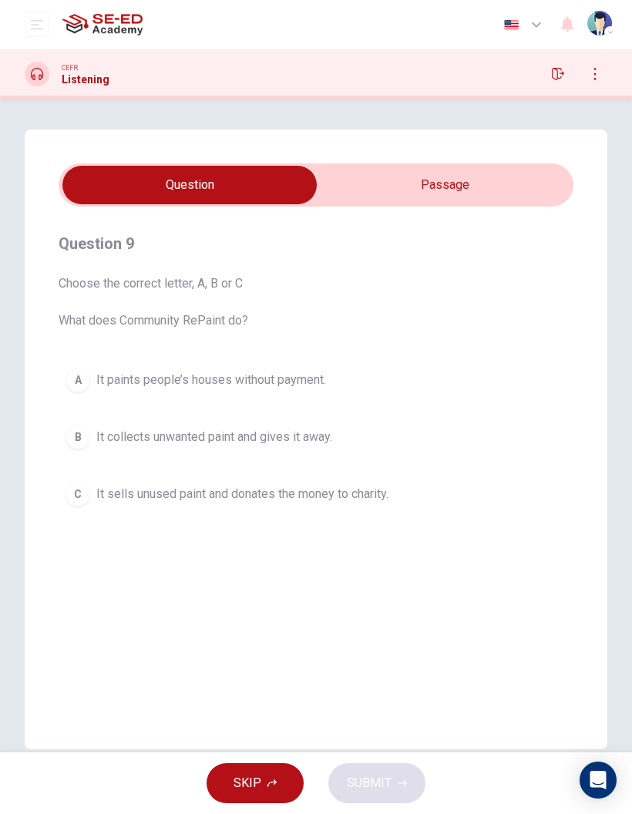
click at [319, 435] on span "It collects unwanted paint and gives it away." at bounding box center [214, 437] width 236 height 18
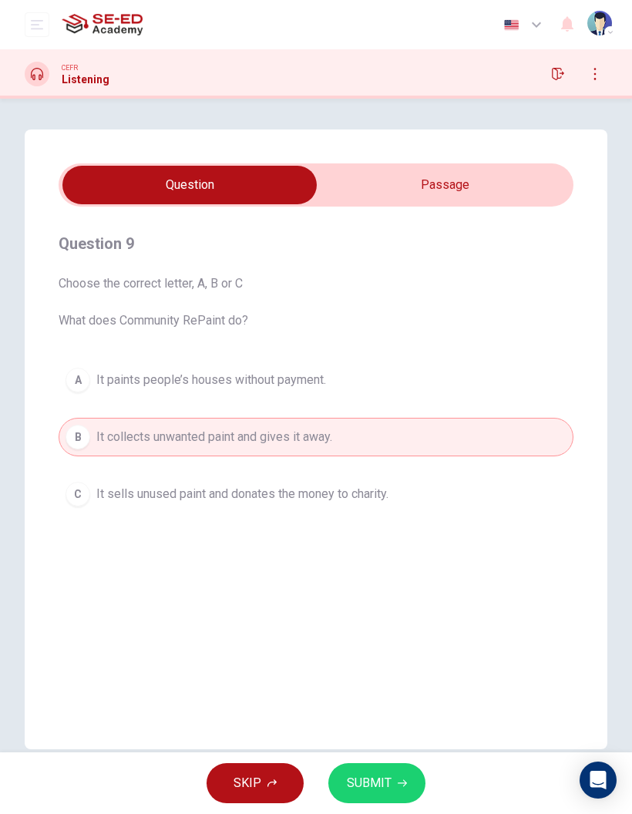
click at [389, 785] on span "SUBMIT" at bounding box center [369, 783] width 45 height 22
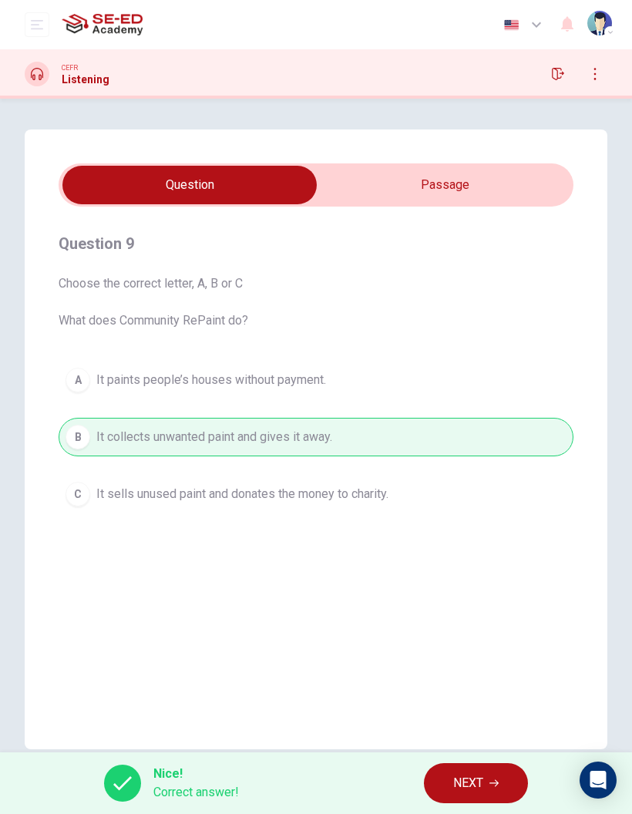
click at [499, 783] on icon "button" at bounding box center [493, 783] width 9 height 7
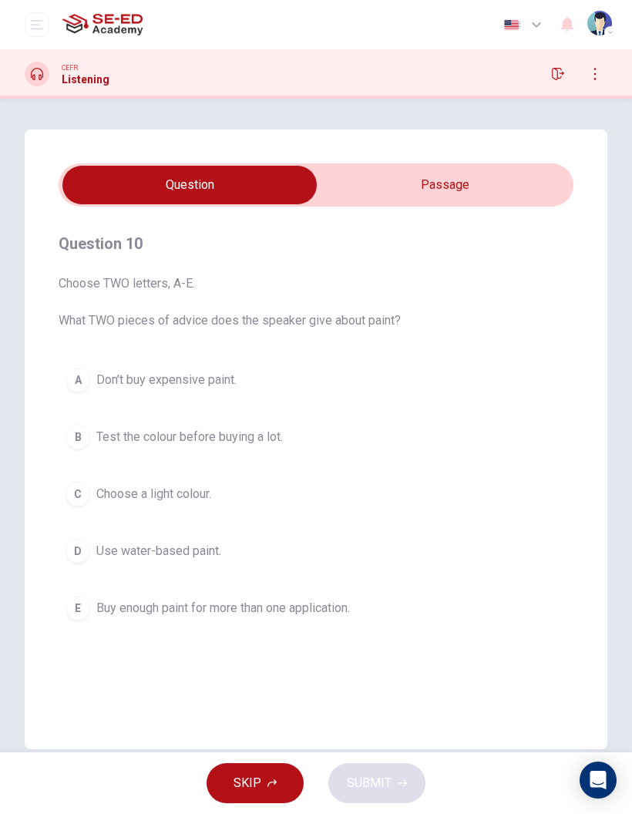
click at [237, 429] on span "Test the colour before buying a lot." at bounding box center [189, 437] width 187 height 18
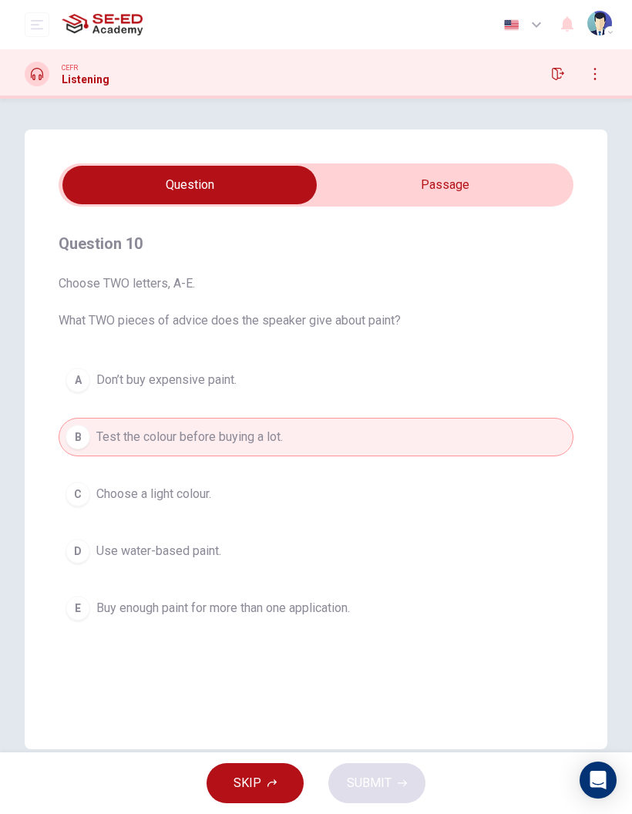
click at [234, 392] on button "A Don’t buy expensive paint." at bounding box center [316, 380] width 515 height 39
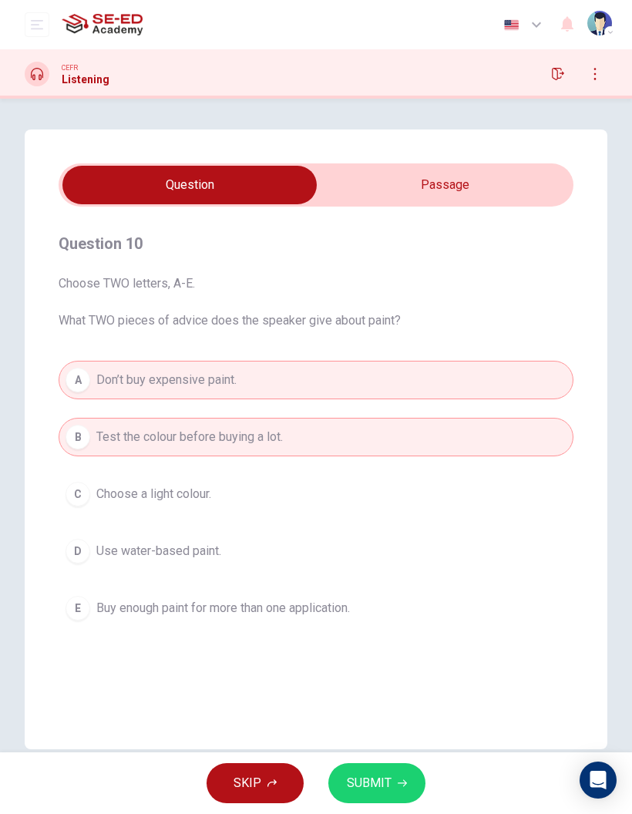
click at [375, 767] on button "SUBMIT" at bounding box center [376, 783] width 97 height 40
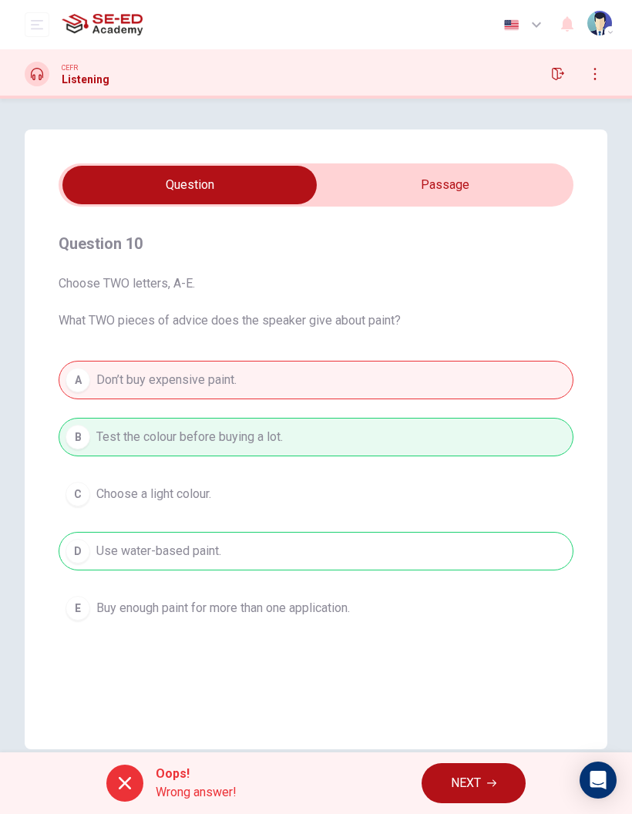
click at [499, 784] on button "NEXT" at bounding box center [474, 783] width 104 height 40
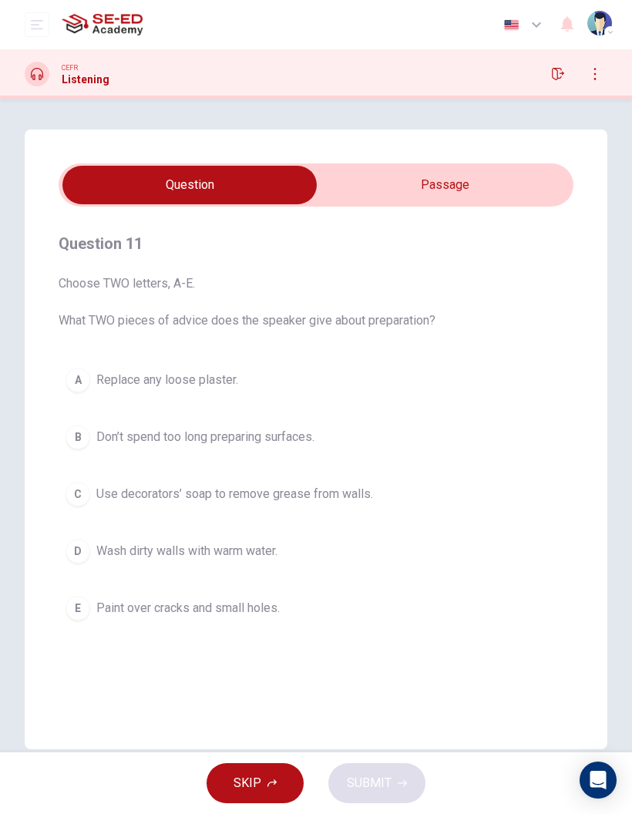
click at [222, 388] on span "Replace any loose plaster." at bounding box center [167, 380] width 142 height 18
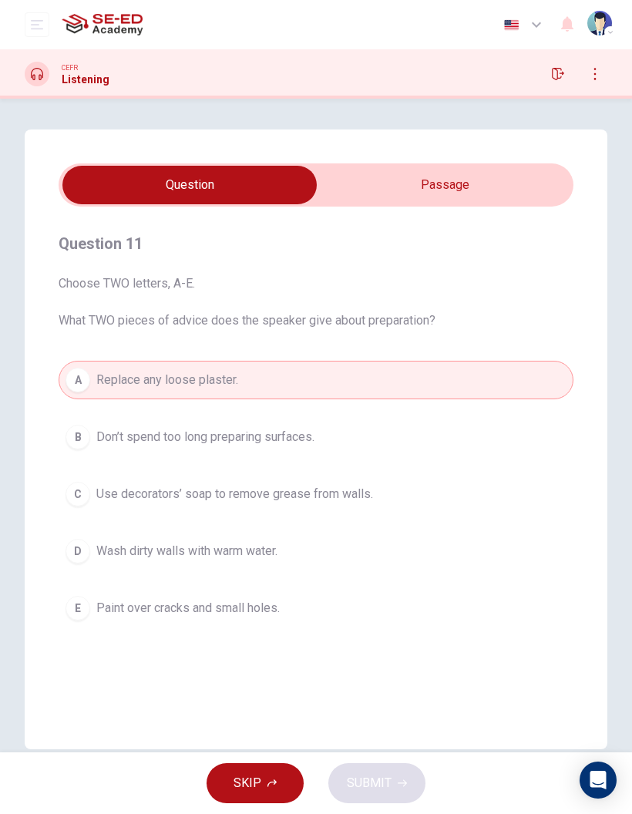
click at [291, 483] on button "C Use decorators’ soap to remove grease from walls." at bounding box center [316, 494] width 515 height 39
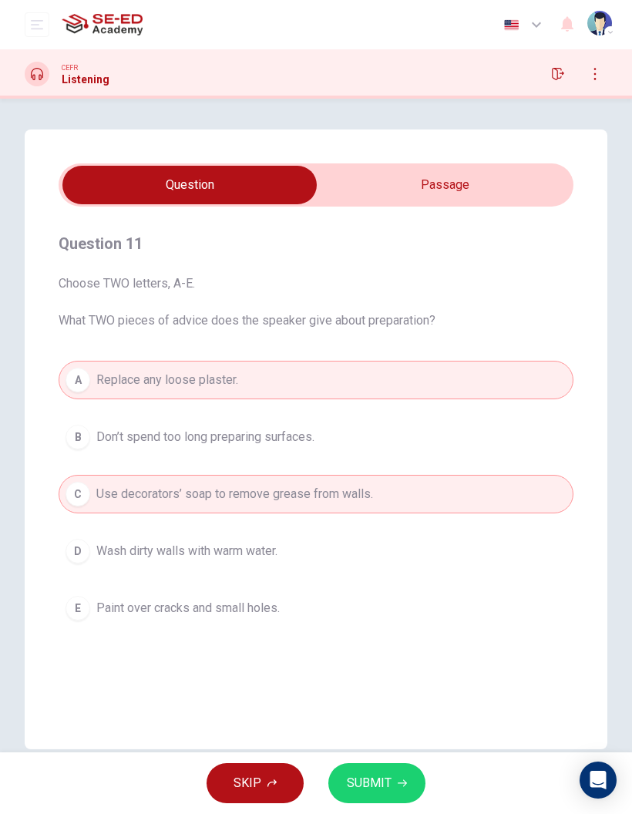
click at [411, 779] on button "SUBMIT" at bounding box center [376, 783] width 97 height 40
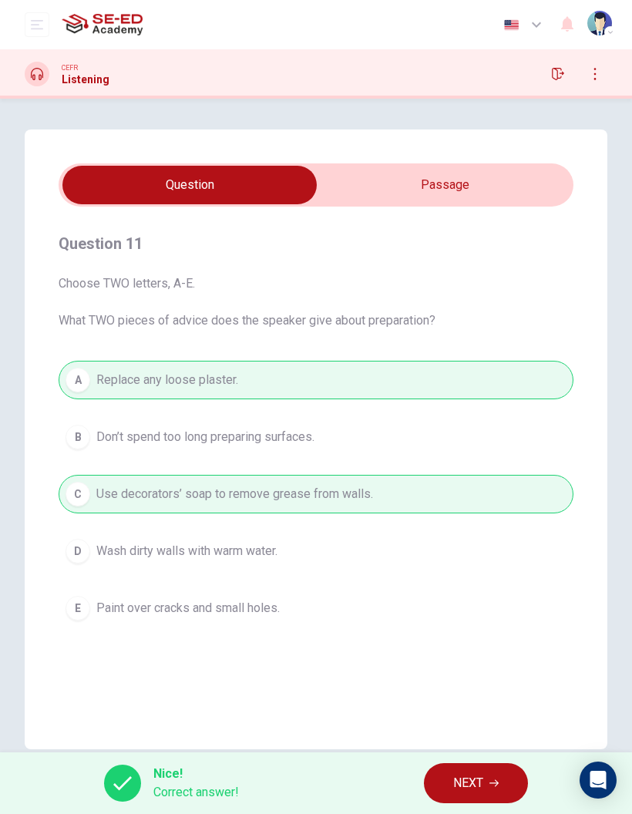
click at [492, 785] on icon "button" at bounding box center [493, 783] width 9 height 9
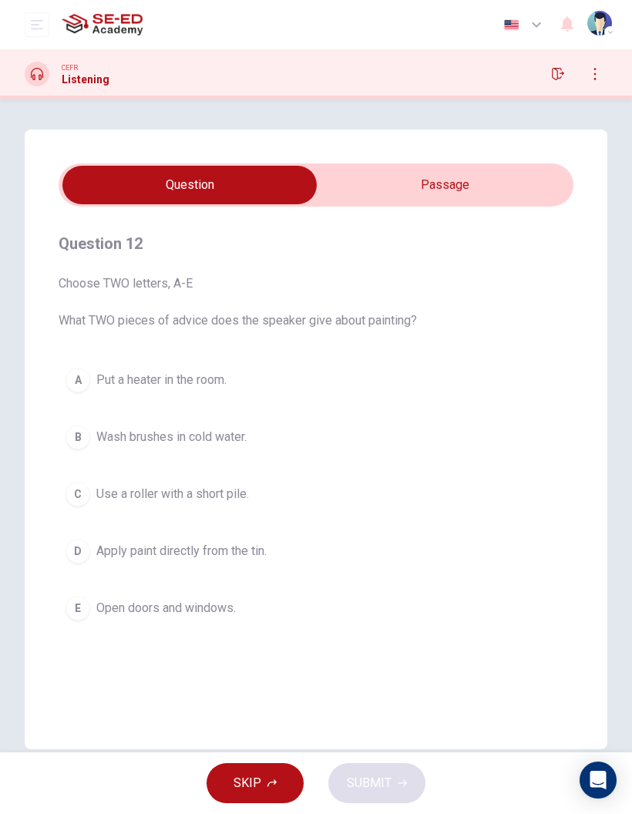
click at [196, 503] on button "C Use a roller with a short pile." at bounding box center [316, 494] width 515 height 39
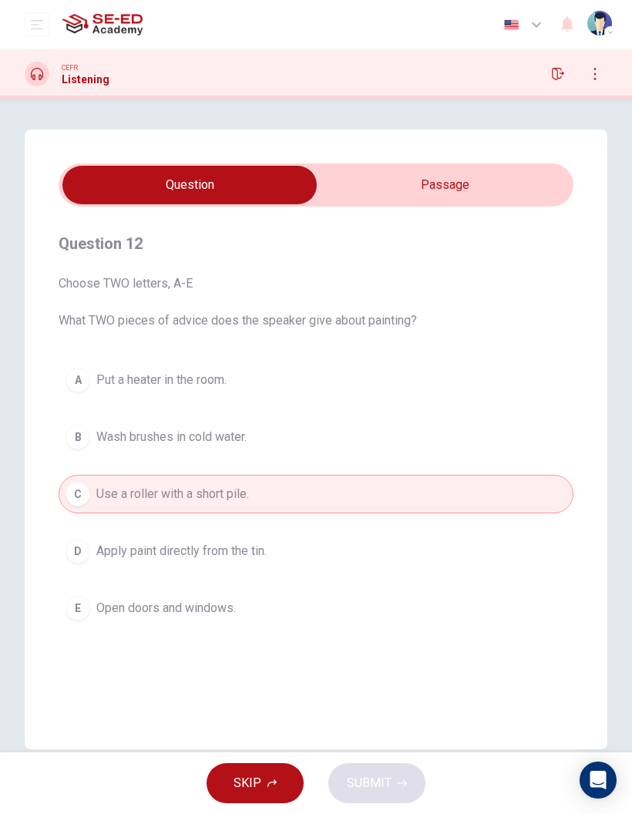
click at [188, 586] on div "A Put a heater in the room. B Wash brushes in cold water. C Use a roller with a…" at bounding box center [316, 494] width 515 height 267
click at [226, 541] on button "D Apply paint directly from the tin." at bounding box center [316, 551] width 515 height 39
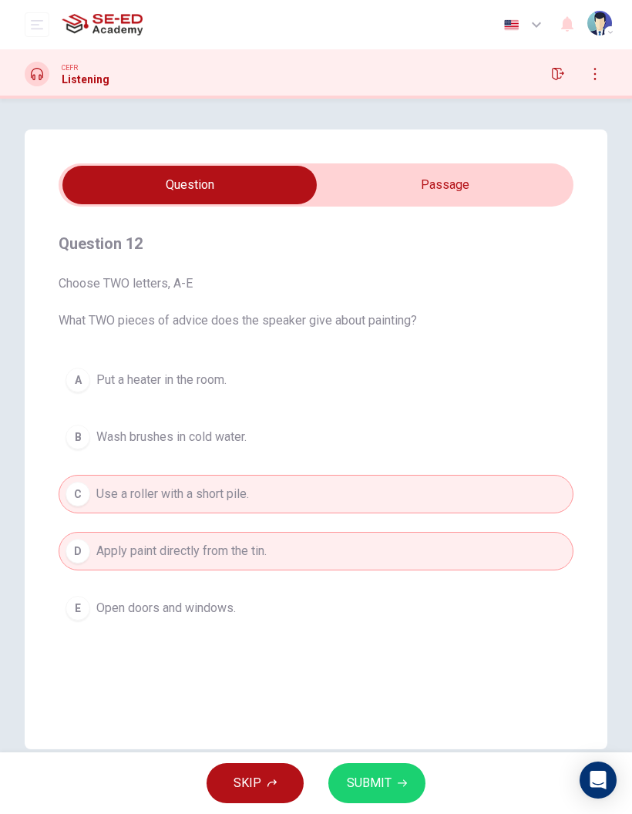
click at [387, 782] on span "SUBMIT" at bounding box center [369, 783] width 45 height 22
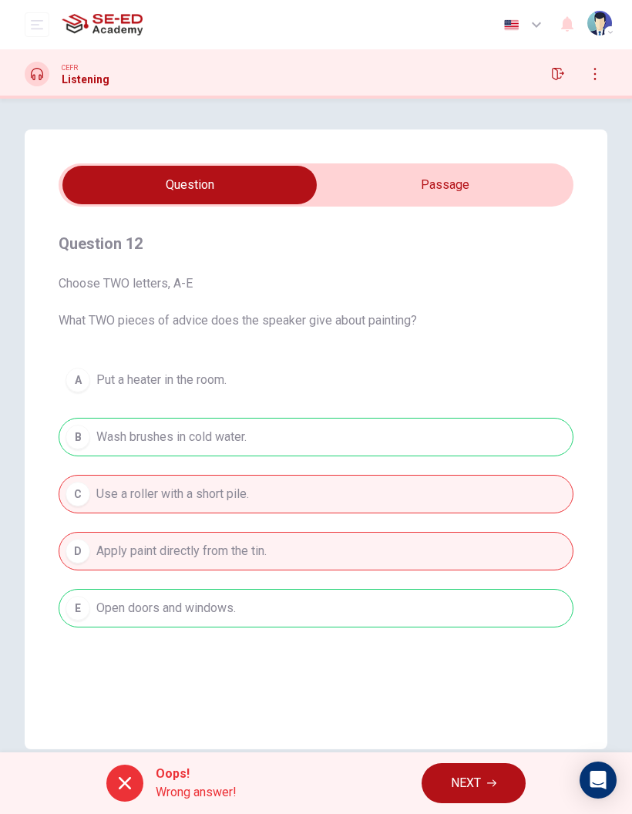
click at [490, 800] on button "NEXT" at bounding box center [474, 783] width 104 height 40
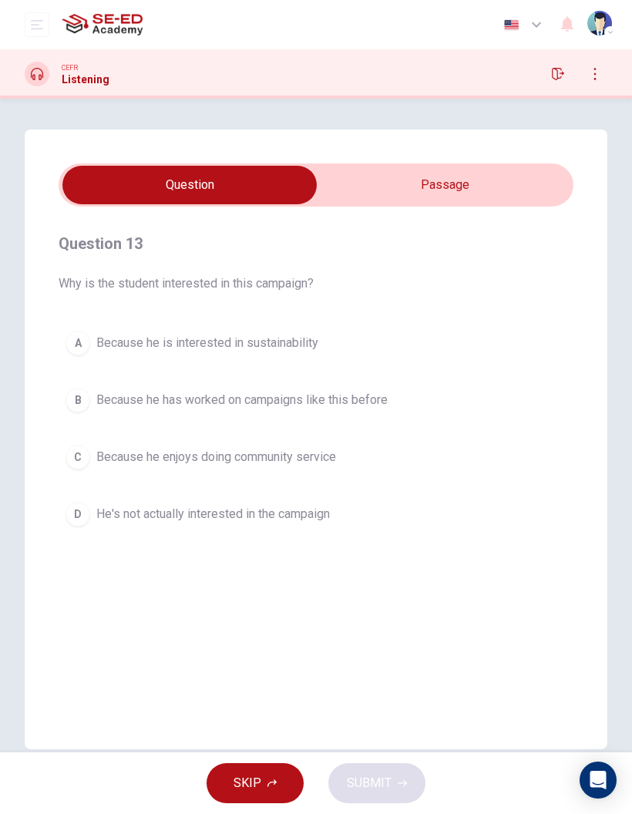
click at [503, 173] on input "checkbox" at bounding box center [189, 185] width 772 height 39
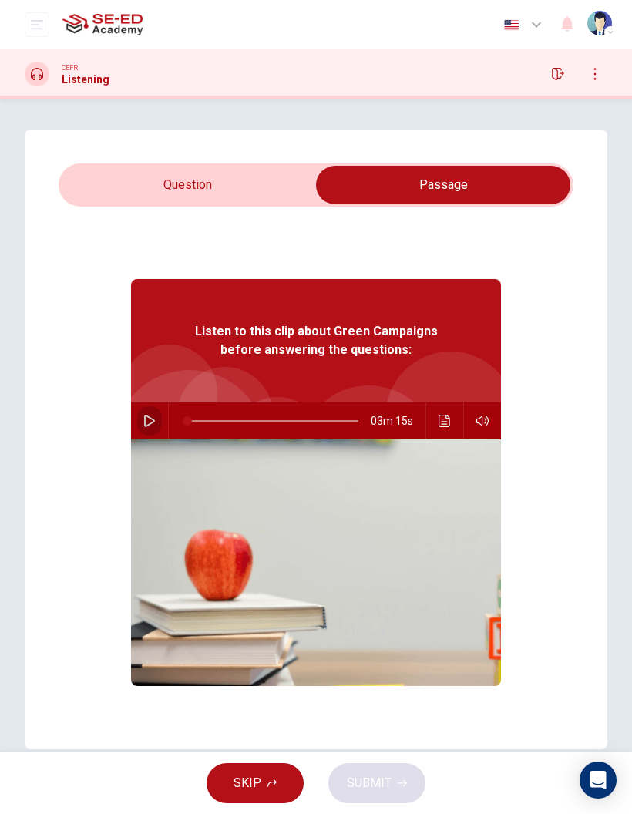
click at [152, 416] on icon "button" at bounding box center [149, 421] width 12 height 12
click at [234, 179] on input "checkbox" at bounding box center [443, 185] width 772 height 39
checkbox input "false"
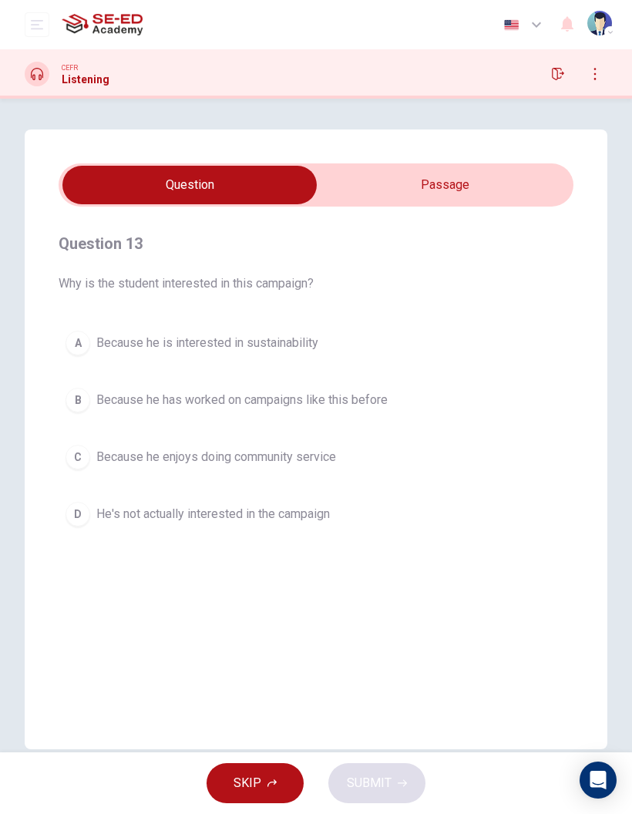
click at [82, 347] on div "A" at bounding box center [78, 343] width 25 height 25
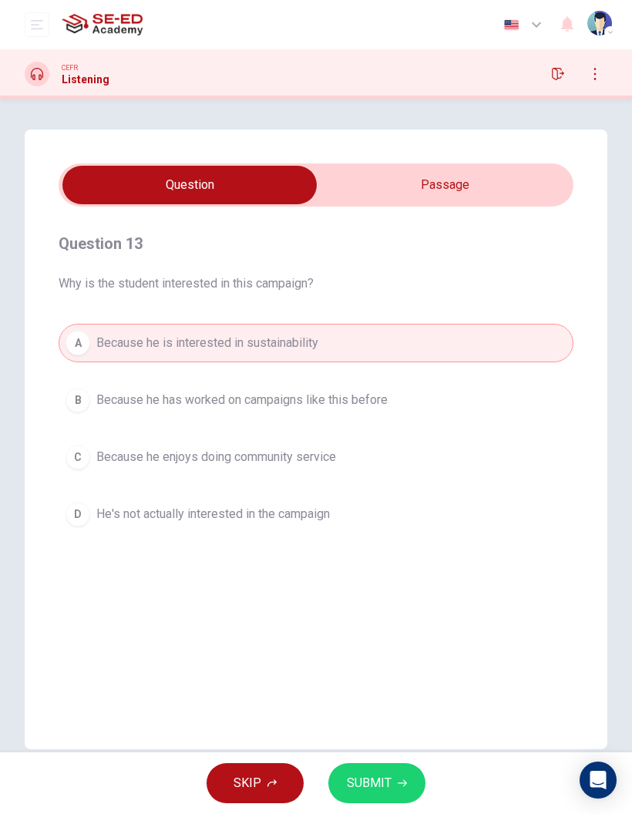
click at [402, 782] on icon "button" at bounding box center [402, 783] width 9 height 9
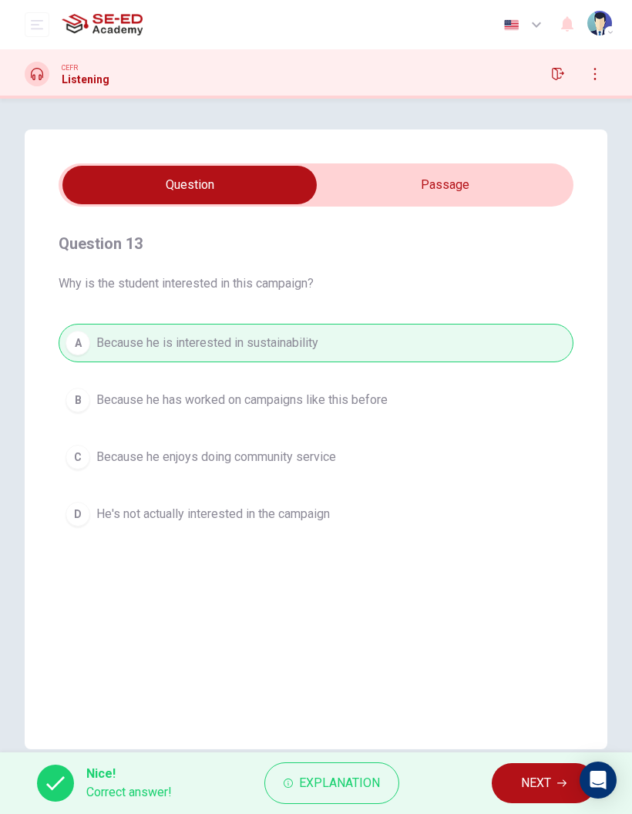
click at [545, 784] on span "NEXT" at bounding box center [536, 783] width 30 height 22
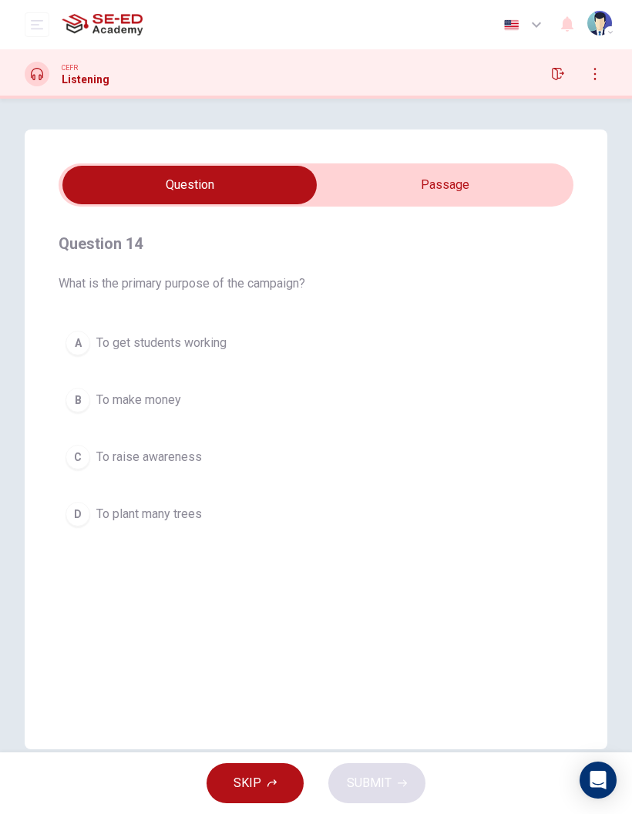
click at [83, 516] on div "D" at bounding box center [78, 514] width 25 height 25
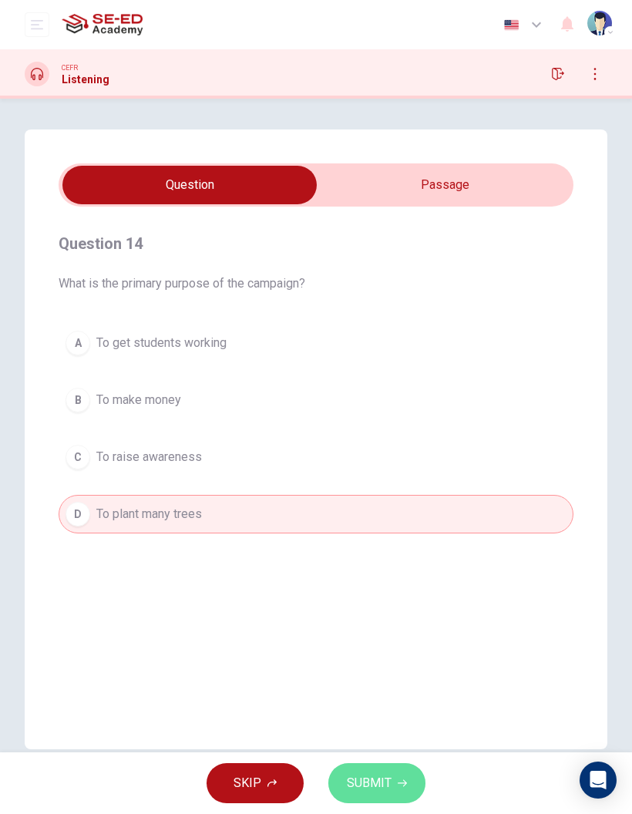
click at [406, 790] on button "SUBMIT" at bounding box center [376, 783] width 97 height 40
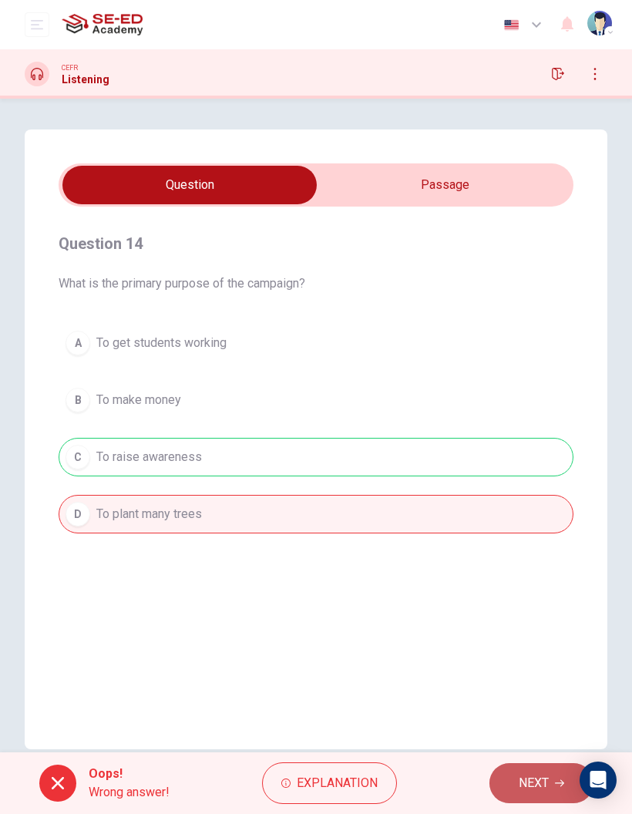
click at [535, 785] on span "NEXT" at bounding box center [534, 783] width 30 height 22
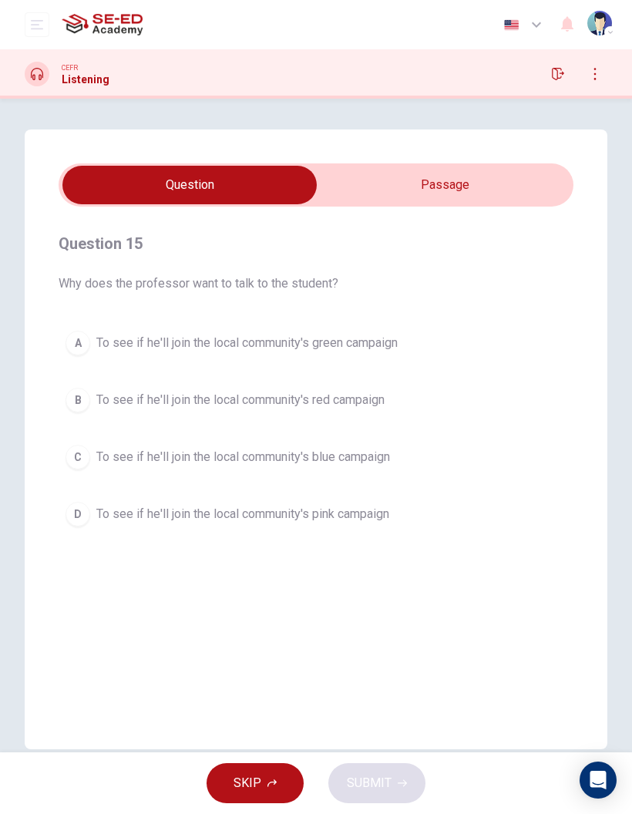
click at [110, 336] on span "To see if he'll join the local community's green campaign" at bounding box center [246, 343] width 301 height 18
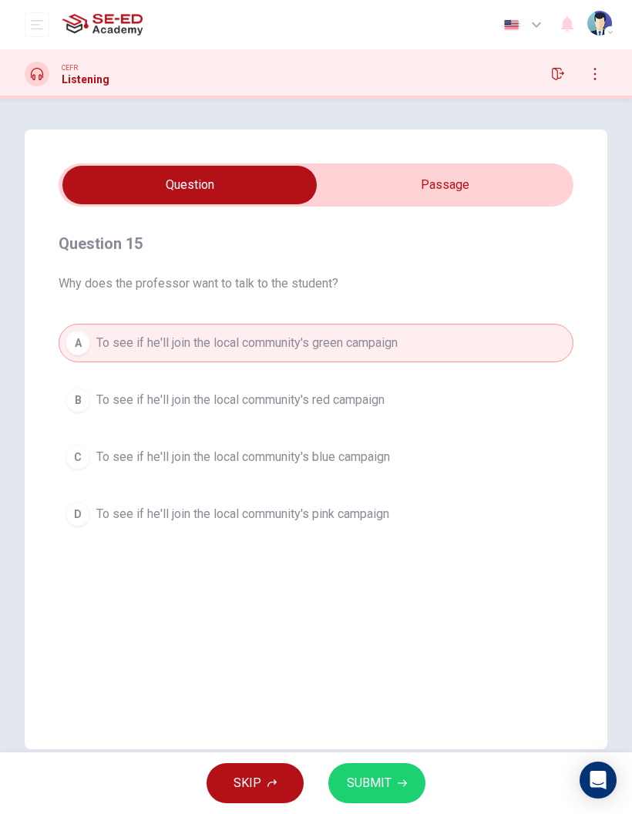
click at [388, 785] on span "SUBMIT" at bounding box center [369, 783] width 45 height 22
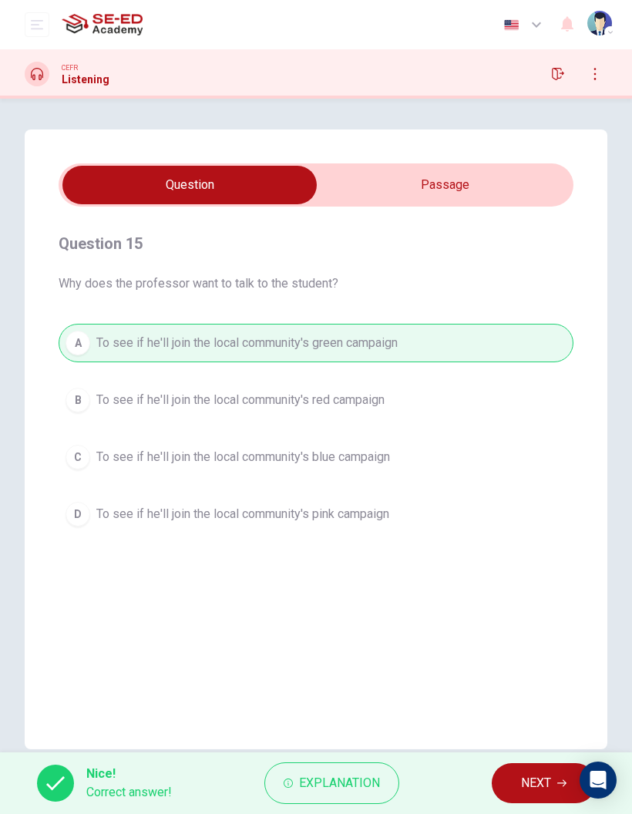
click at [540, 791] on span "NEXT" at bounding box center [536, 783] width 30 height 22
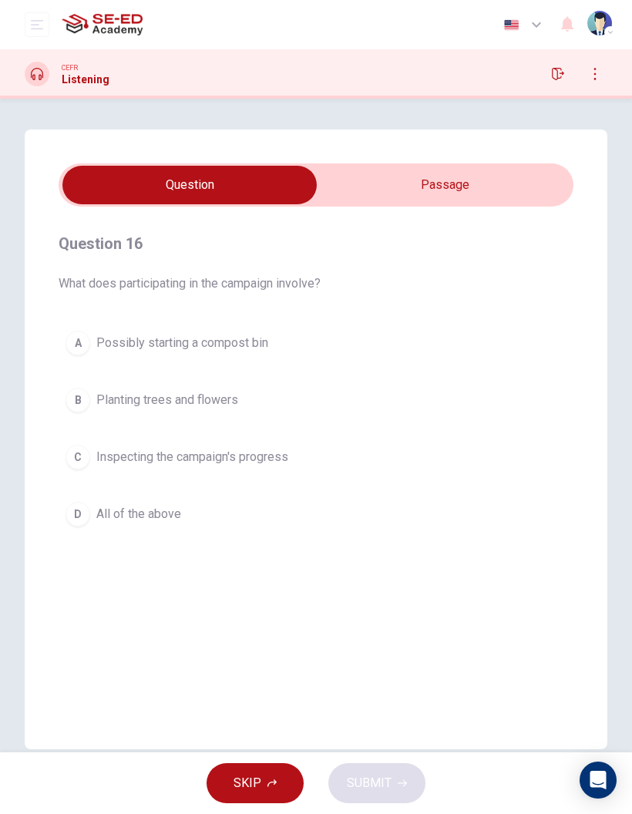
click at [77, 526] on div "D" at bounding box center [78, 514] width 25 height 25
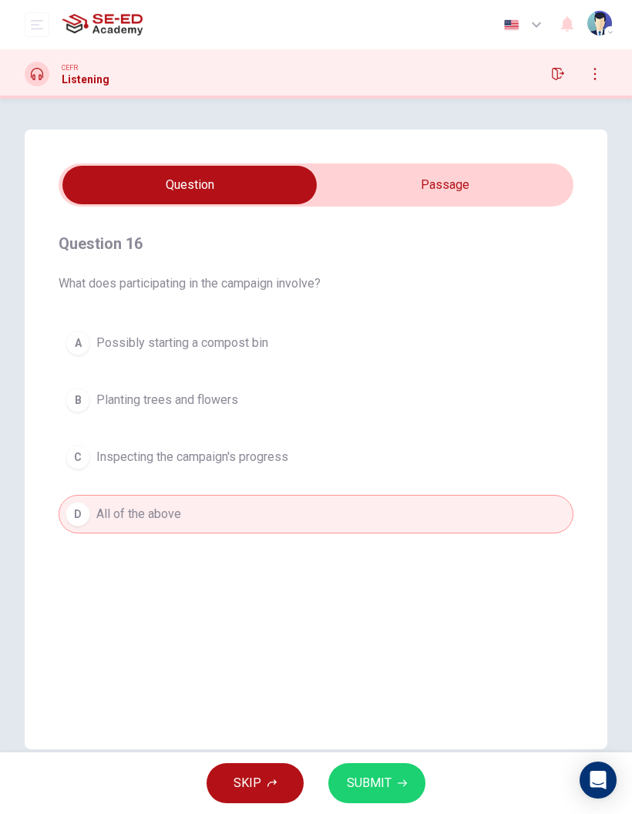
click at [389, 789] on span "SUBMIT" at bounding box center [369, 783] width 45 height 22
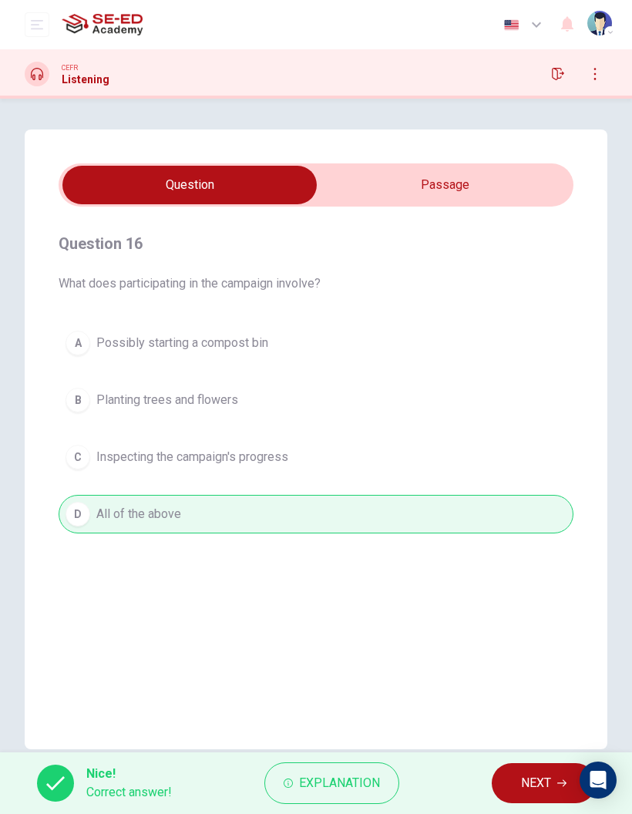
click at [526, 790] on span "NEXT" at bounding box center [536, 783] width 30 height 22
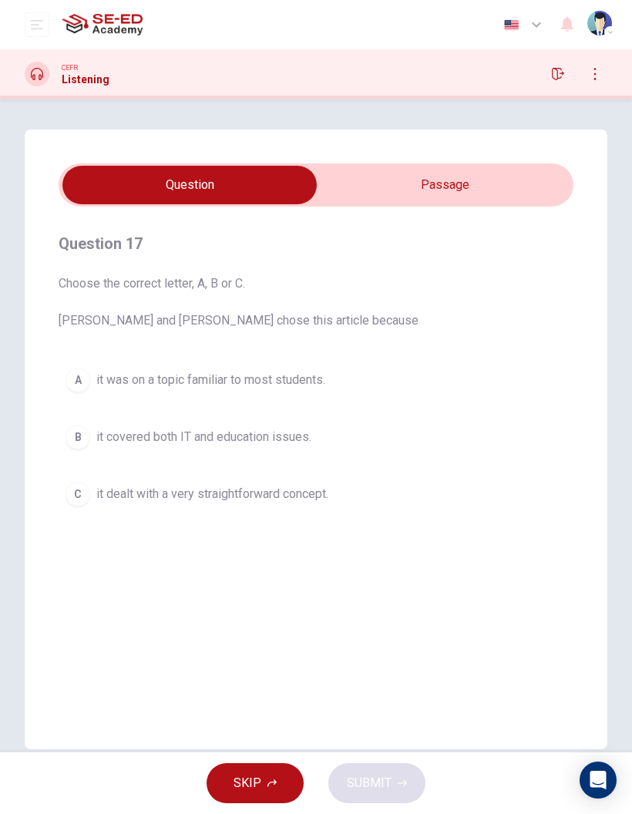
click at [109, 384] on span "it was on a topic familiar to most students." at bounding box center [210, 380] width 229 height 18
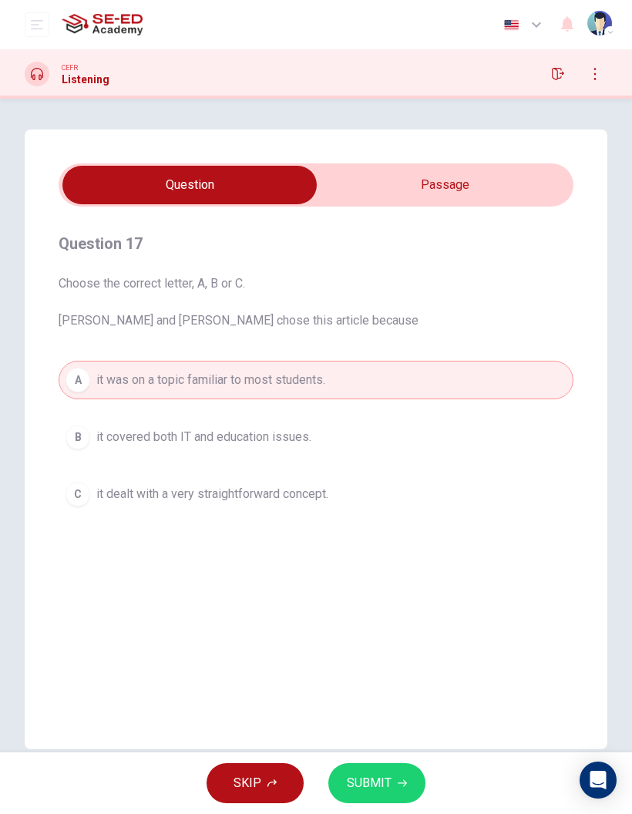
click at [452, 181] on input "checkbox" at bounding box center [189, 185] width 772 height 39
checkbox input "true"
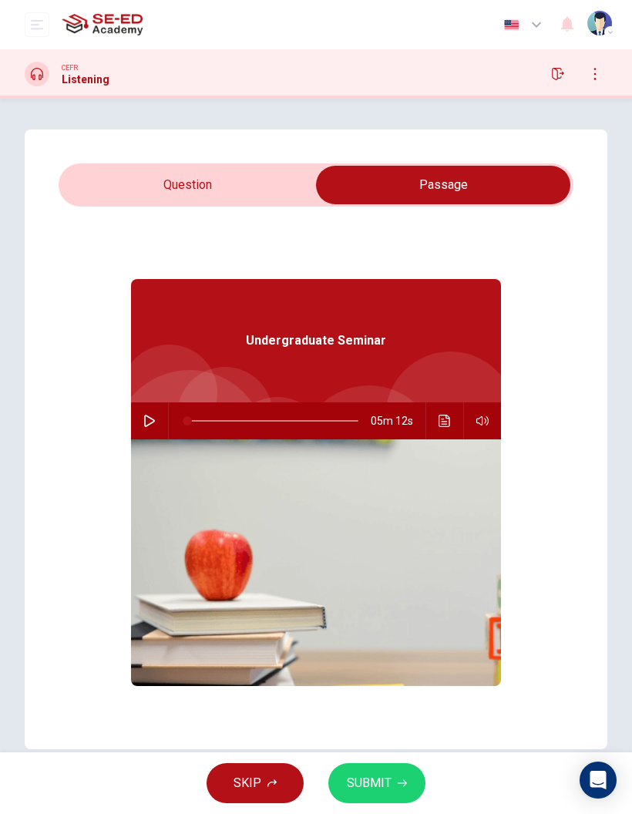
click at [151, 418] on icon "button" at bounding box center [149, 421] width 11 height 12
type input "1"
click at [141, 170] on input "checkbox" at bounding box center [443, 185] width 772 height 39
checkbox input "false"
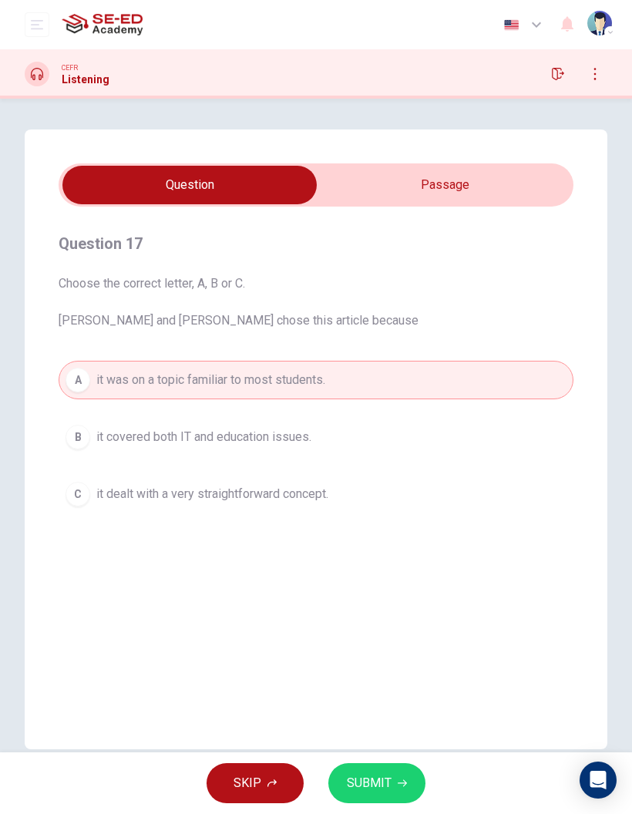
click at [43, 30] on button "open mobile menu" at bounding box center [37, 24] width 25 height 25
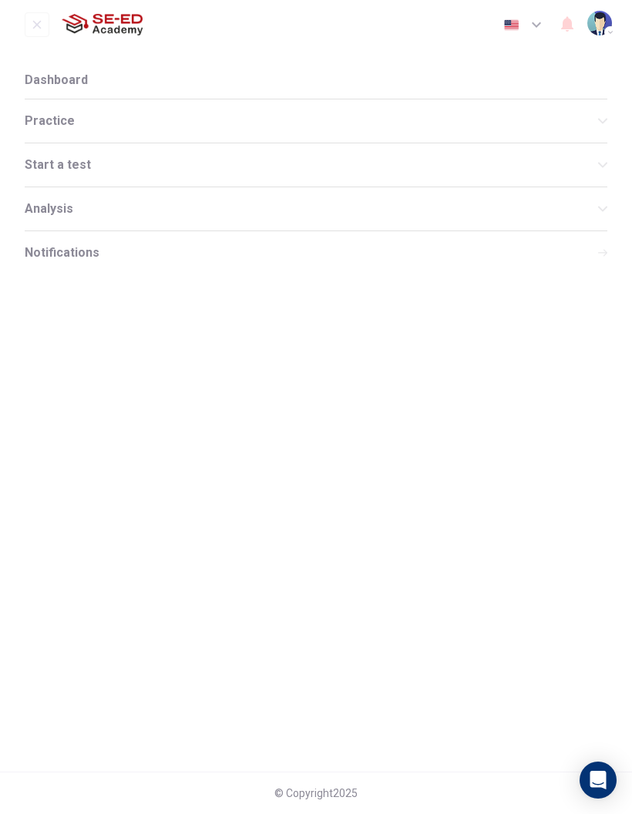
click at [35, 25] on icon "open mobile menu" at bounding box center [37, 25] width 8 height 8
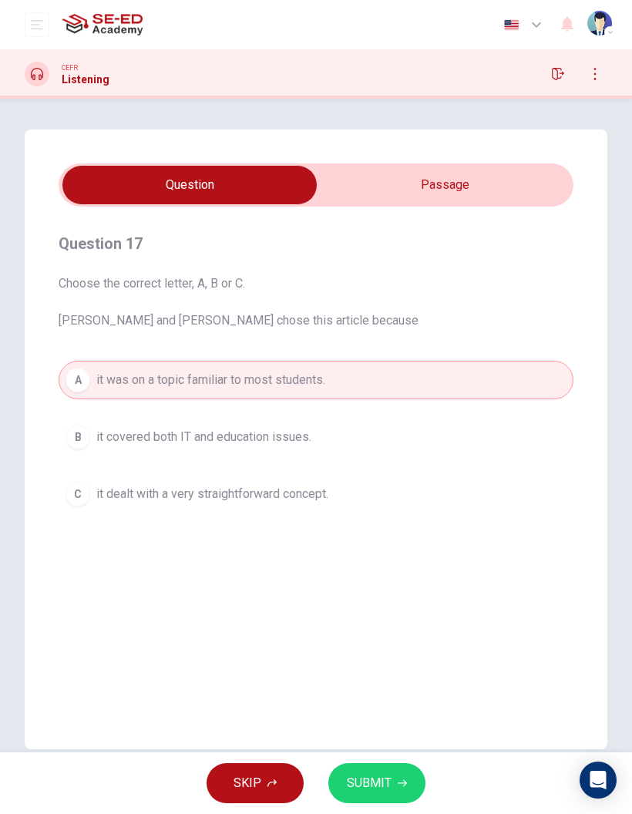
type input "45"
click at [478, 185] on input "checkbox" at bounding box center [189, 185] width 772 height 39
checkbox input "true"
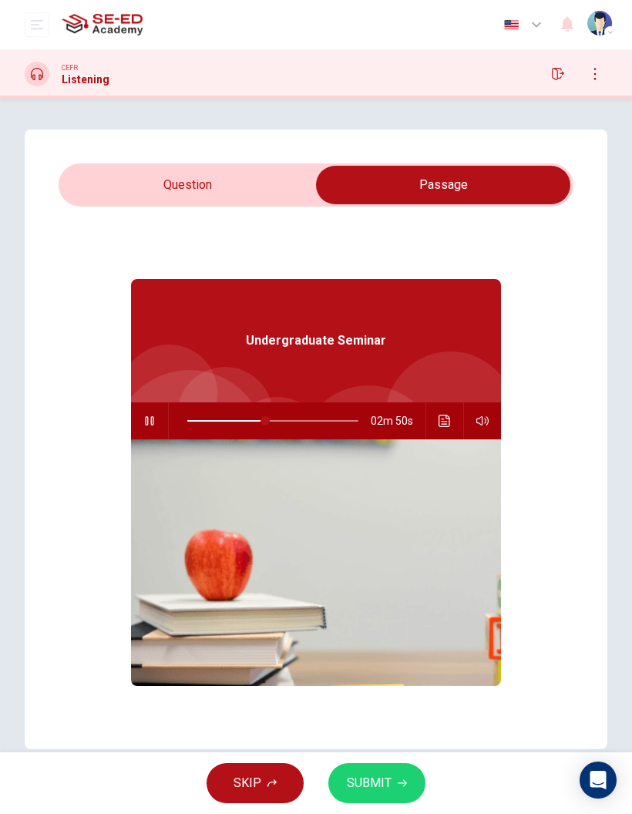
type input "46"
click at [104, 192] on input "checkbox" at bounding box center [443, 185] width 772 height 39
checkbox input "false"
